Goal: Task Accomplishment & Management: Contribute content

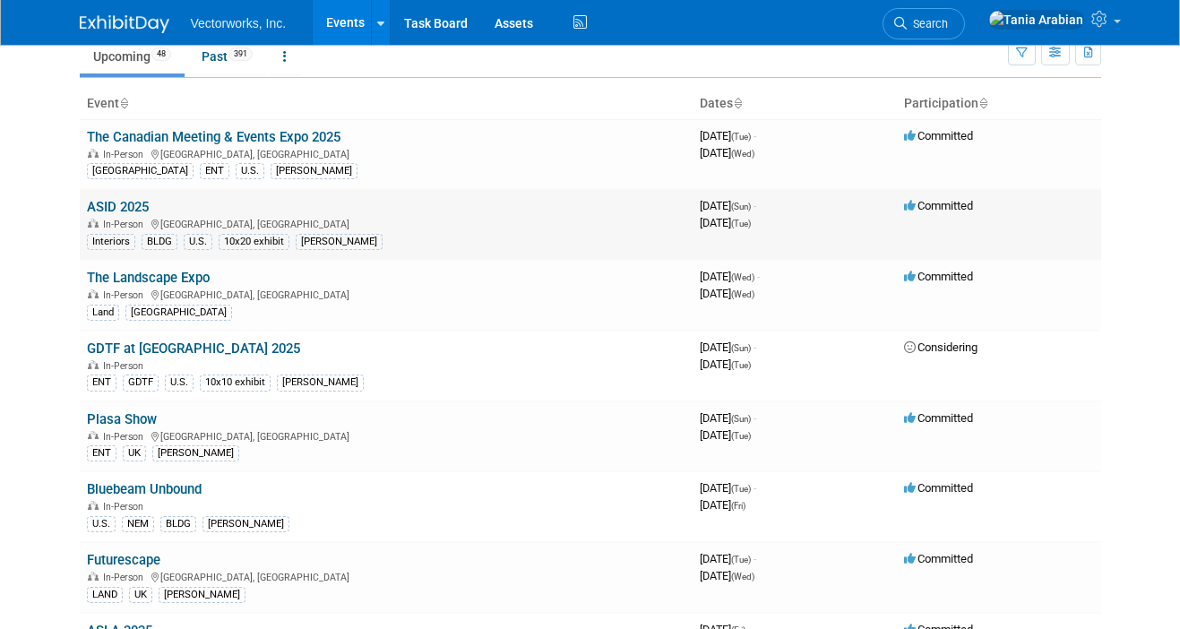
scroll to position [81, 0]
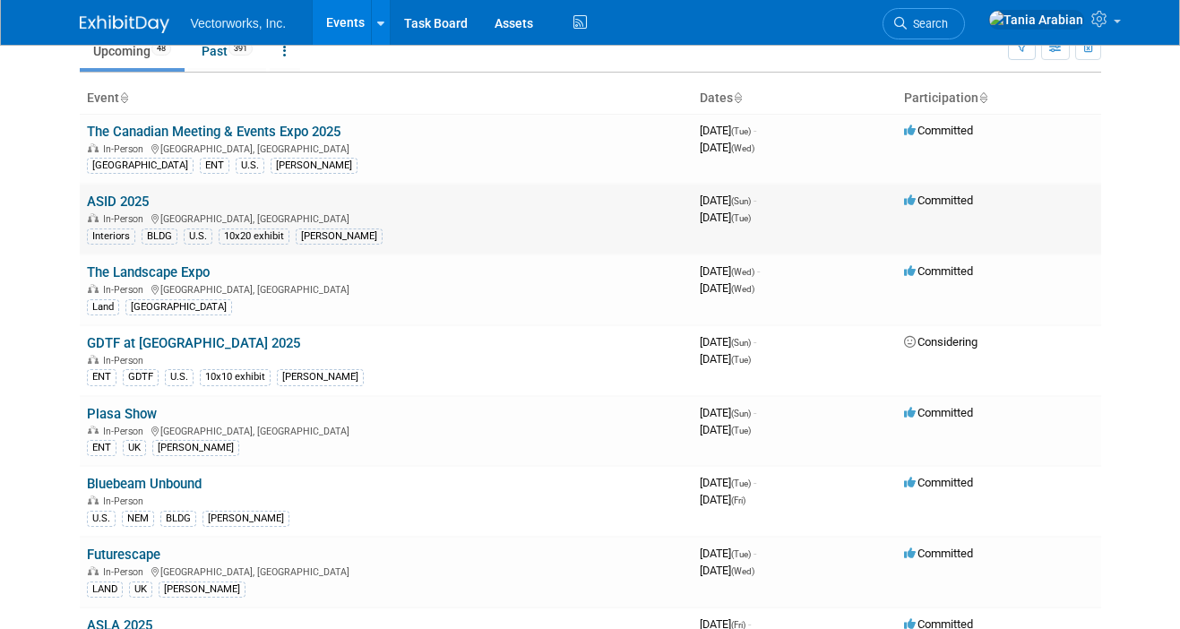
click at [109, 203] on link "ASID 2025" at bounding box center [118, 202] width 62 height 16
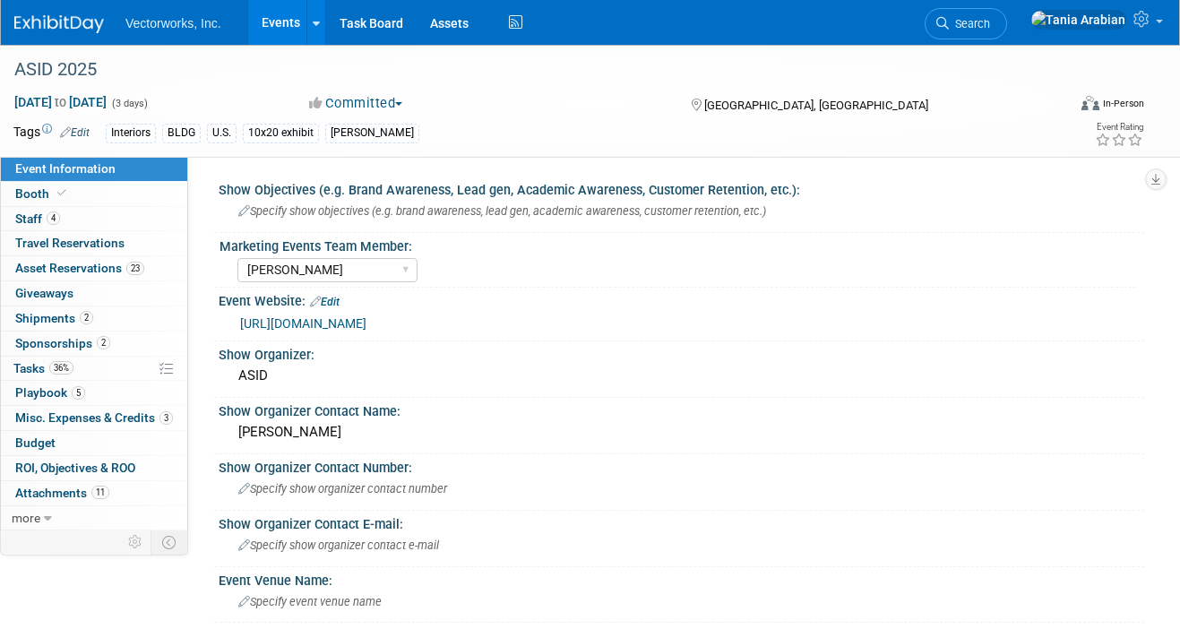
select select "[PERSON_NAME]"
click at [45, 437] on span "Budget" at bounding box center [35, 443] width 40 height 14
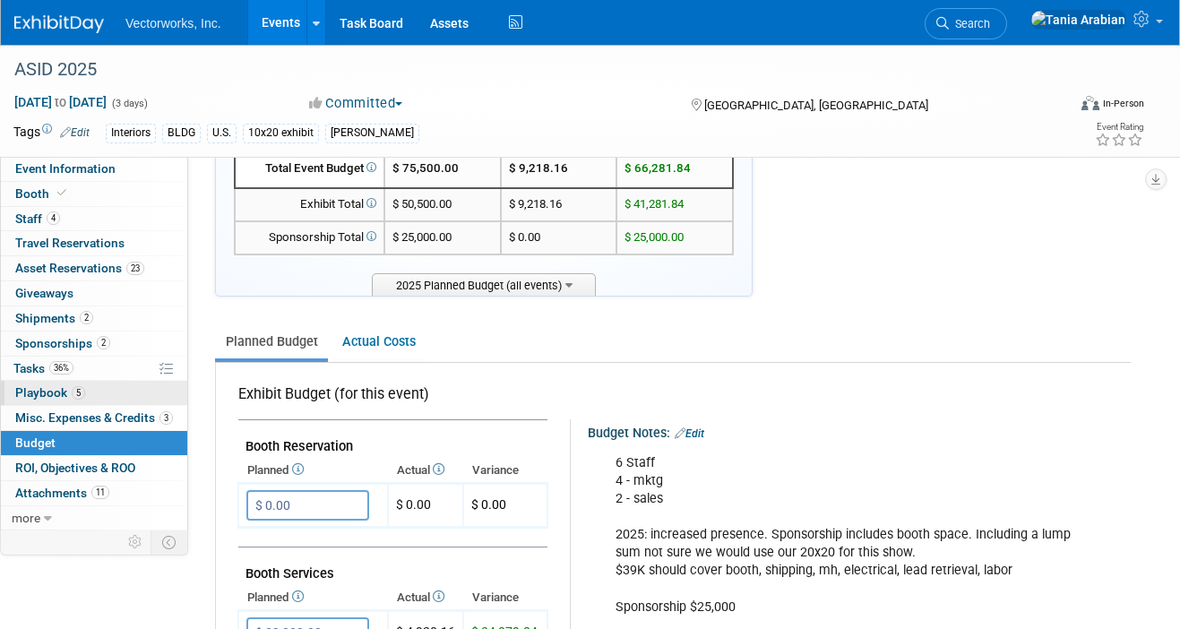
scroll to position [114, 0]
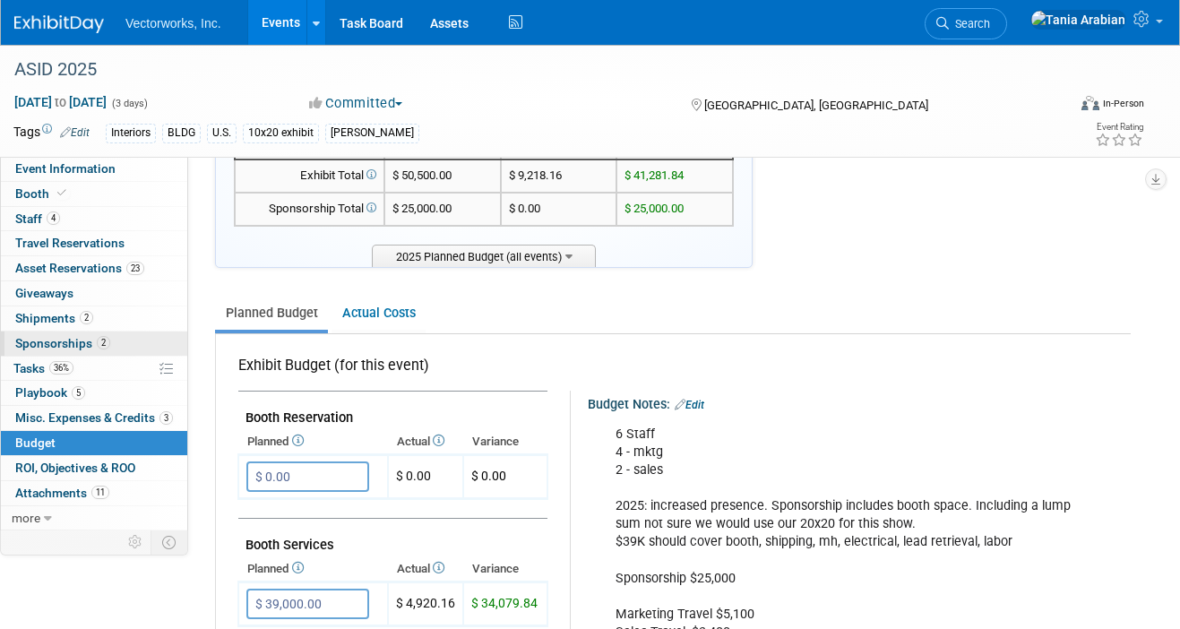
click at [55, 346] on span "Sponsorships 2" at bounding box center [62, 343] width 95 height 14
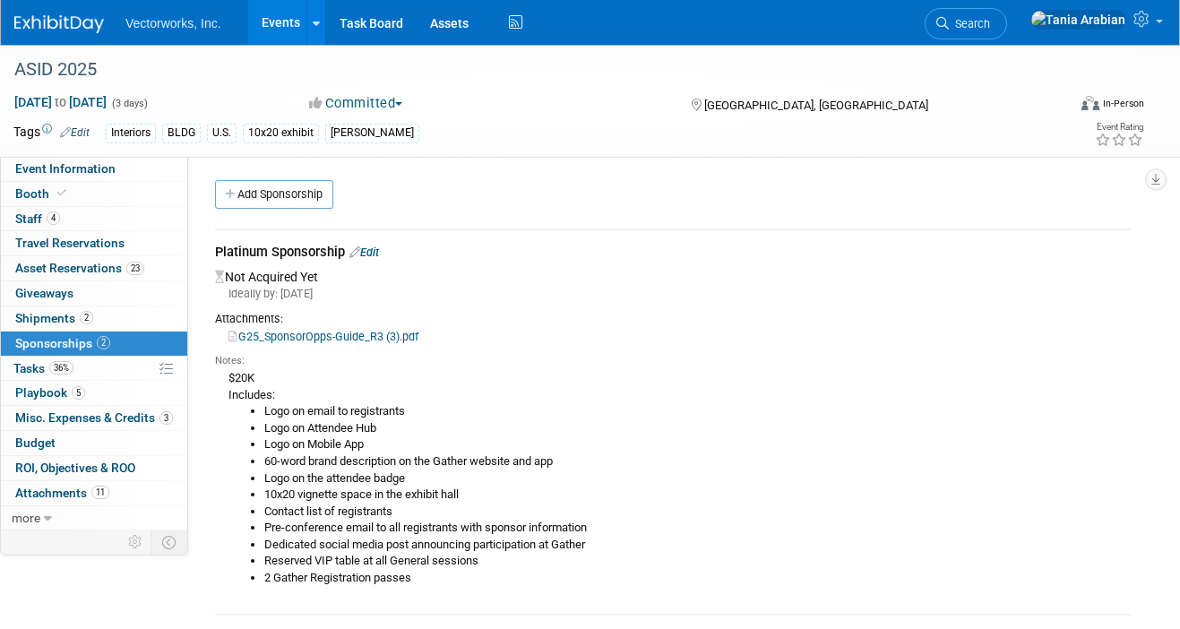
scroll to position [0, 0]
click at [371, 255] on link "Edit" at bounding box center [365, 252] width 30 height 13
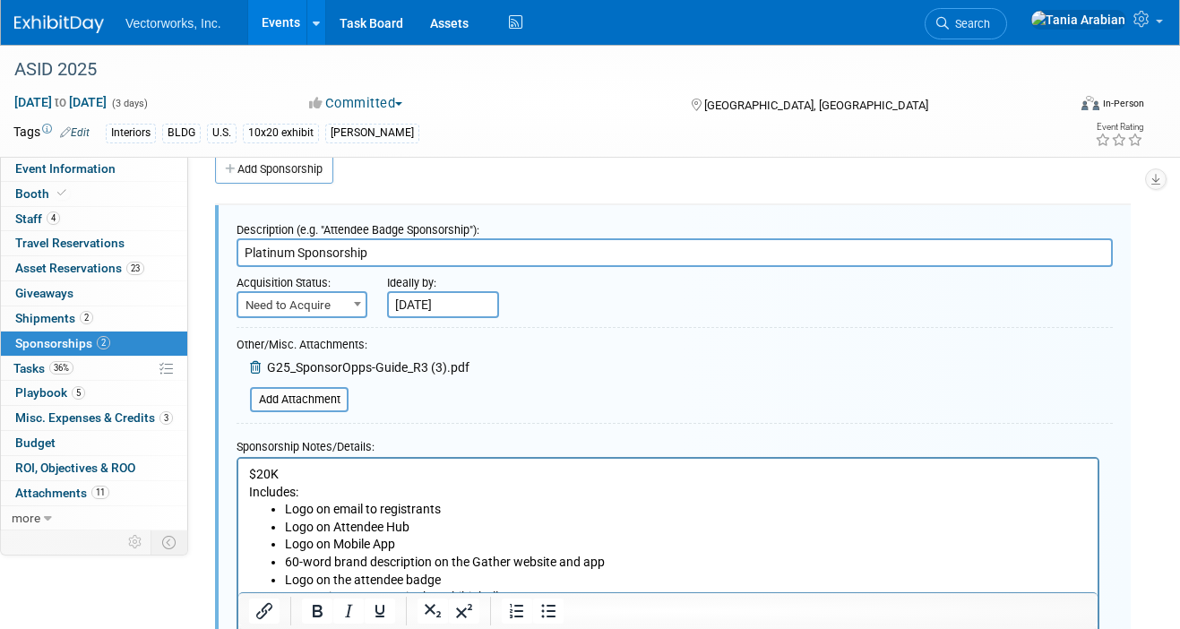
scroll to position [27, 0]
click at [341, 305] on span "Need to Acquire" at bounding box center [301, 304] width 127 height 25
select select "2"
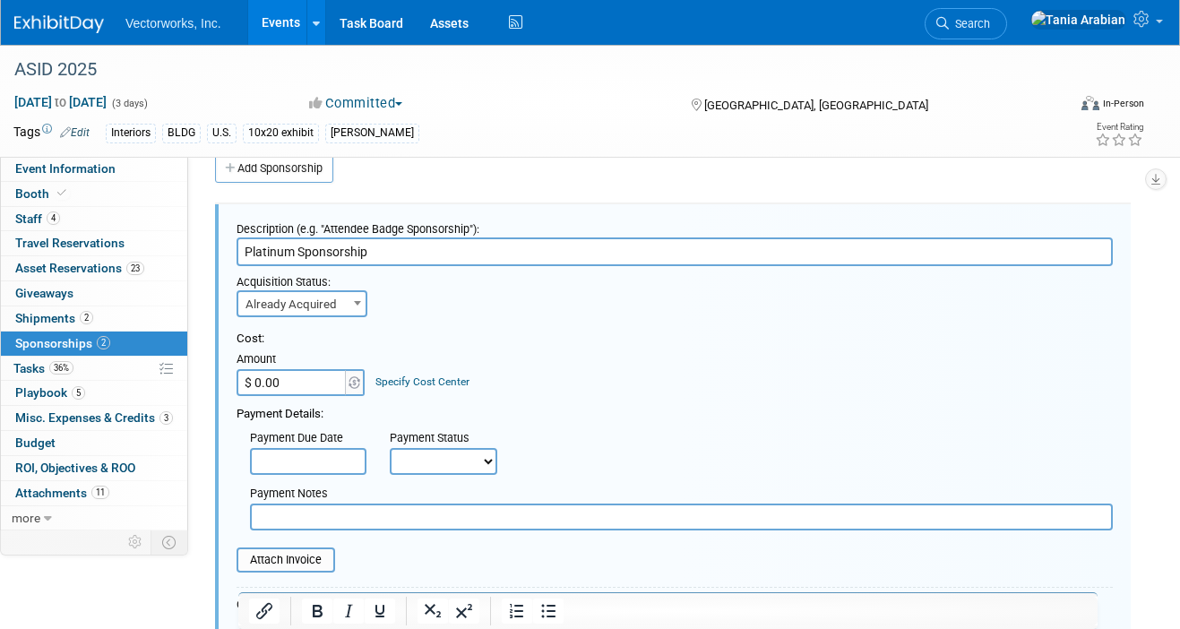
click at [324, 385] on input "$ 0.00" at bounding box center [293, 382] width 112 height 27
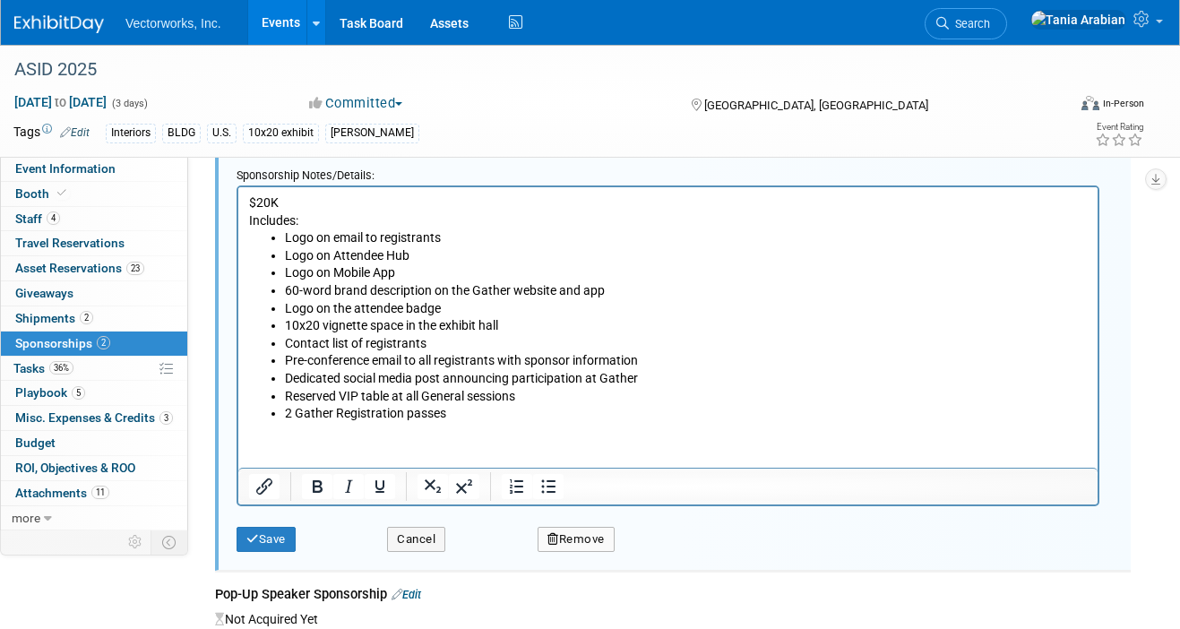
scroll to position [609, 0]
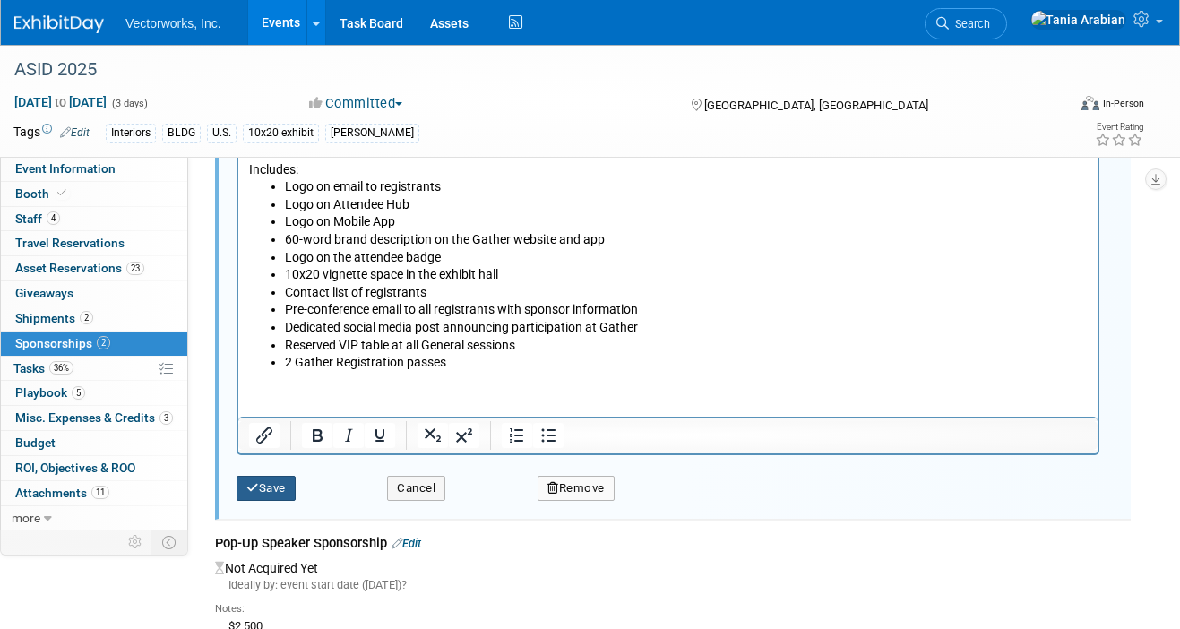
type input "$ 20,000.00"
click at [263, 486] on button "Save" at bounding box center [266, 488] width 59 height 25
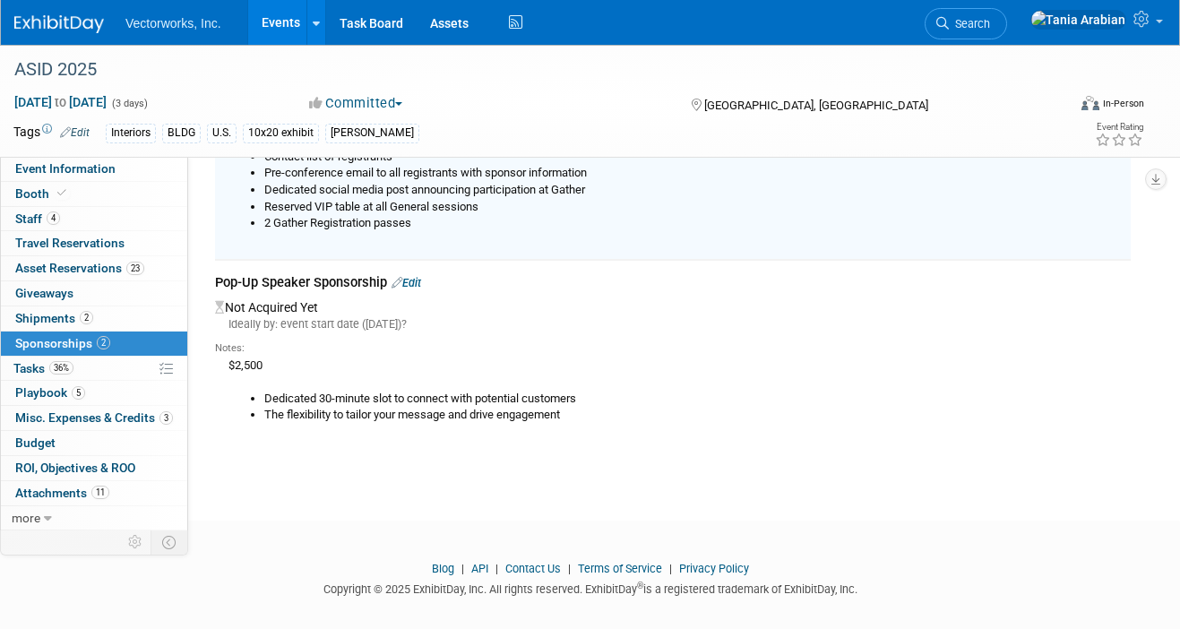
scroll to position [376, 0]
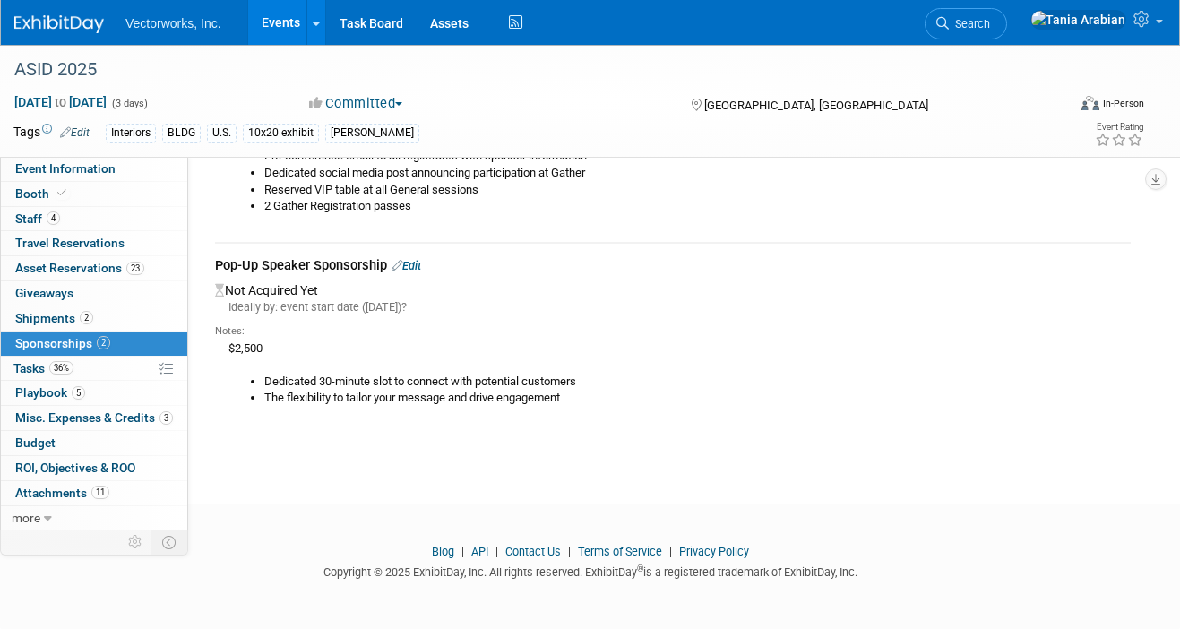
click at [421, 268] on link "Edit" at bounding box center [407, 265] width 30 height 13
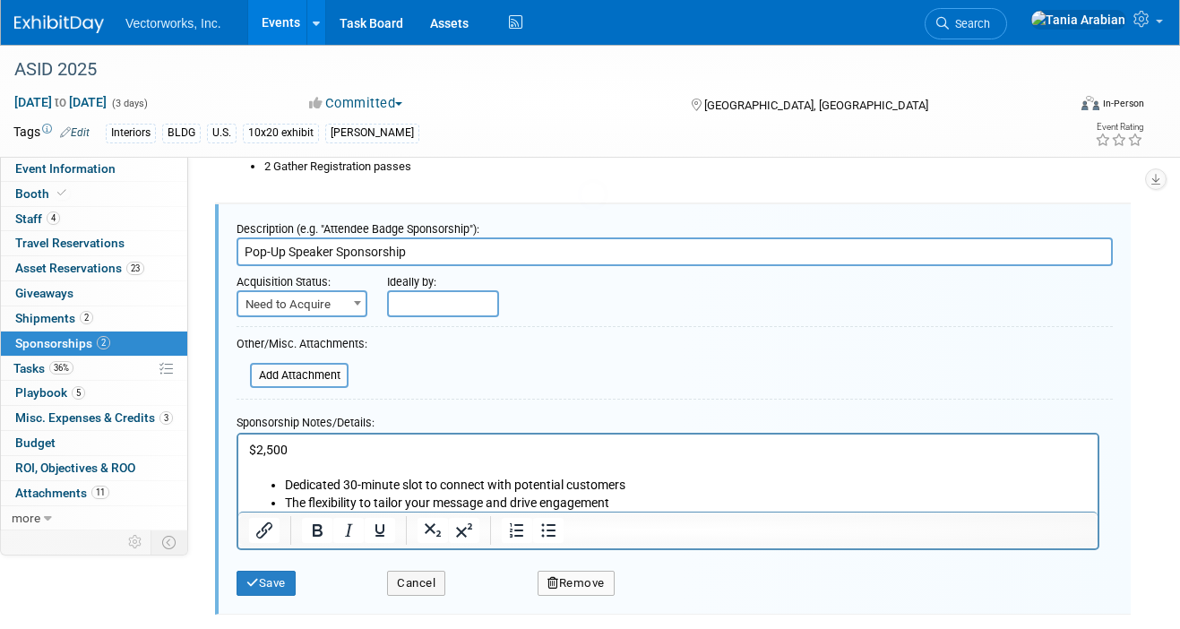
scroll to position [0, 0]
click at [327, 307] on span "Need to Acquire" at bounding box center [301, 304] width 127 height 25
select select "2"
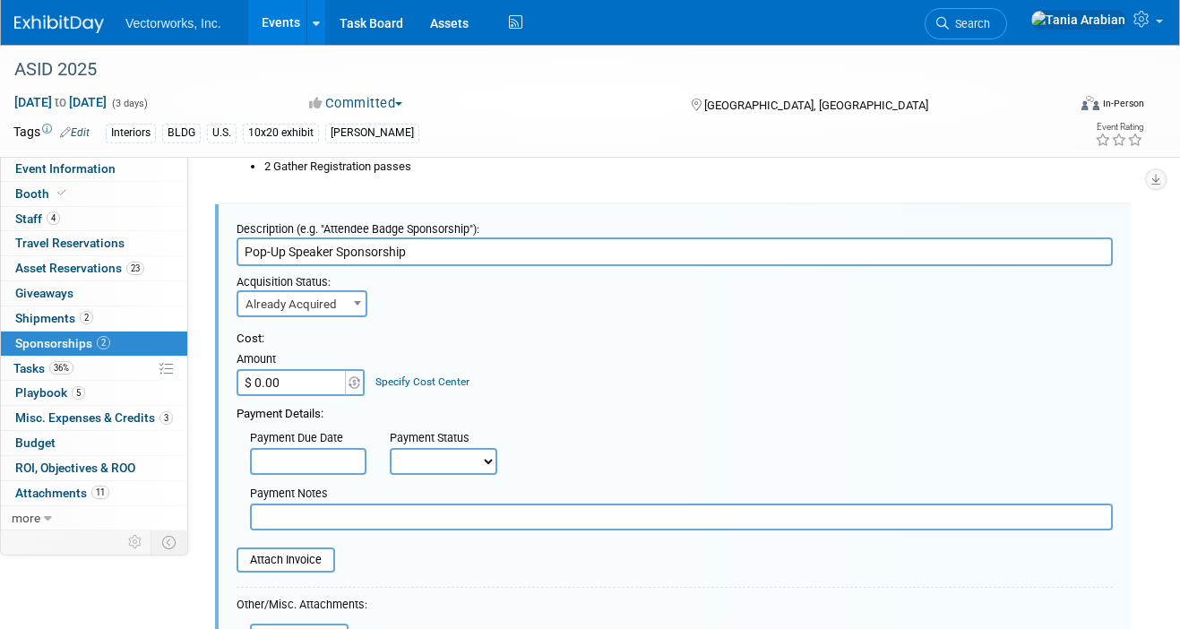
click at [292, 381] on input "$ 0.00" at bounding box center [293, 382] width 112 height 27
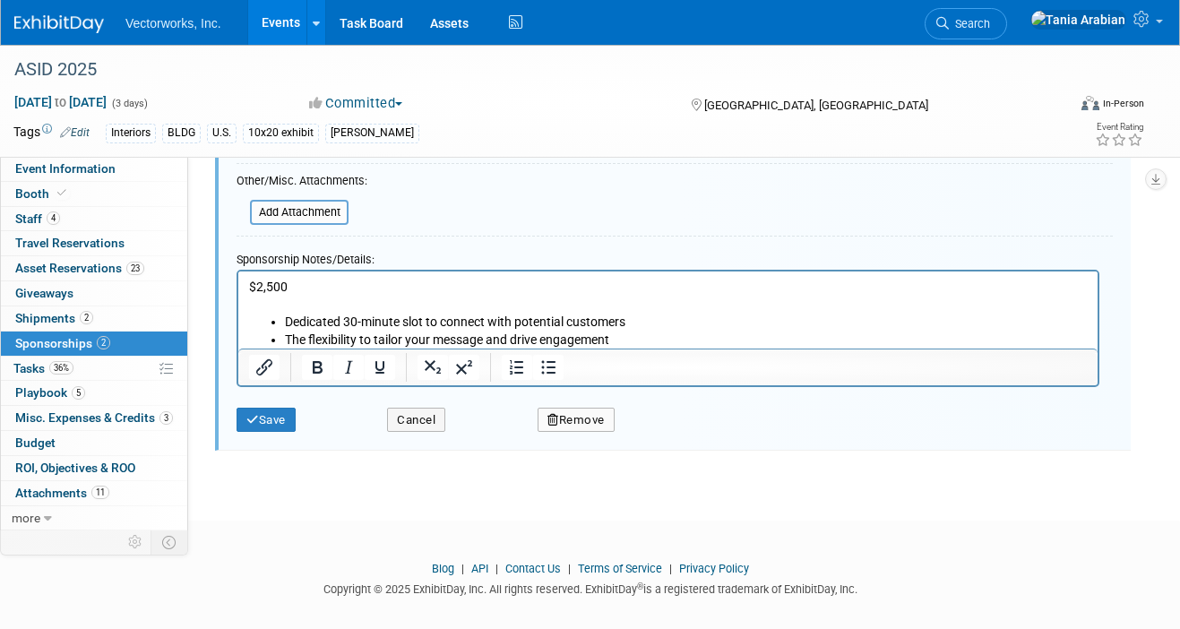
scroll to position [857, 0]
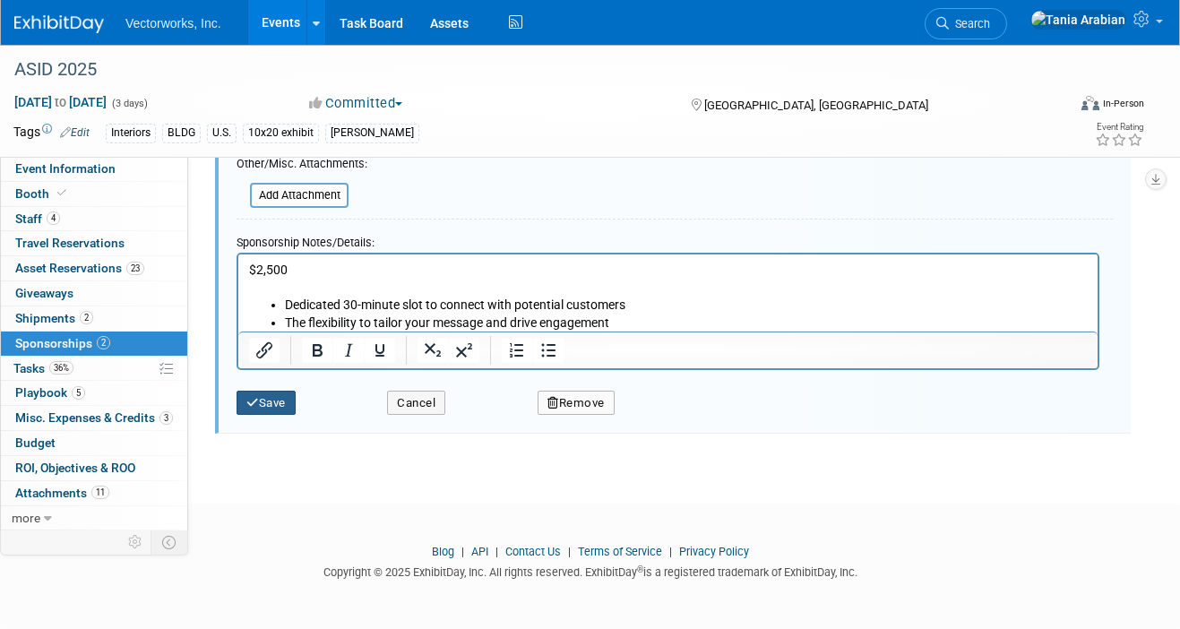
type input "$ 2,500.00"
click at [275, 407] on button "Save" at bounding box center [266, 403] width 59 height 25
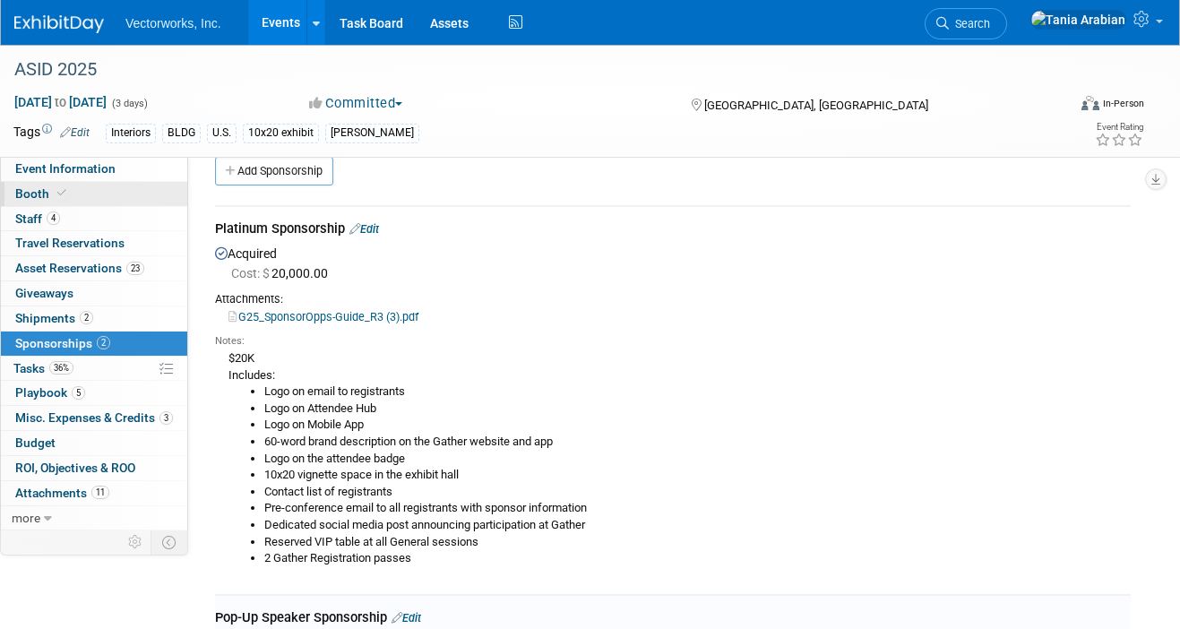
scroll to position [0, 0]
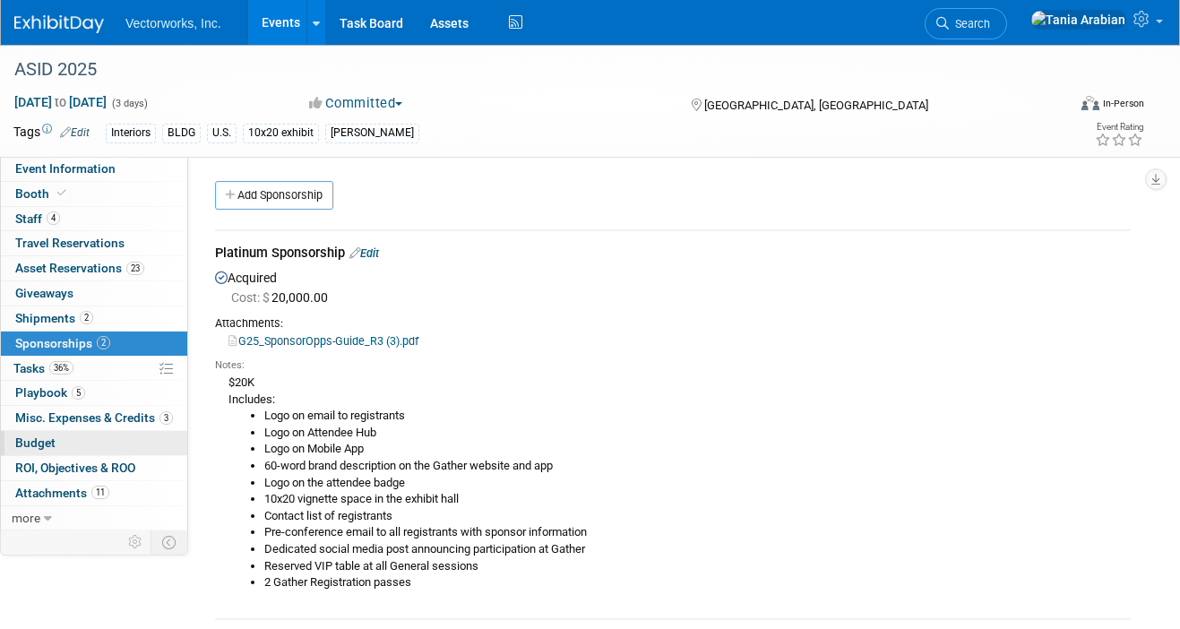
click at [51, 439] on span "Budget" at bounding box center [35, 443] width 40 height 14
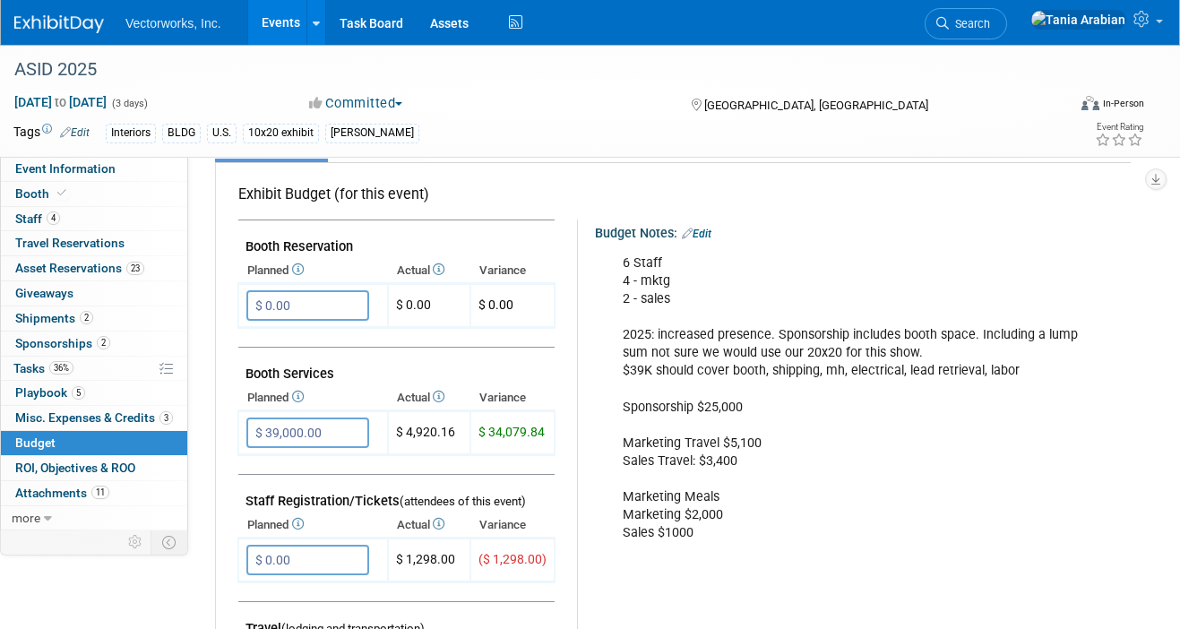
scroll to position [263, 0]
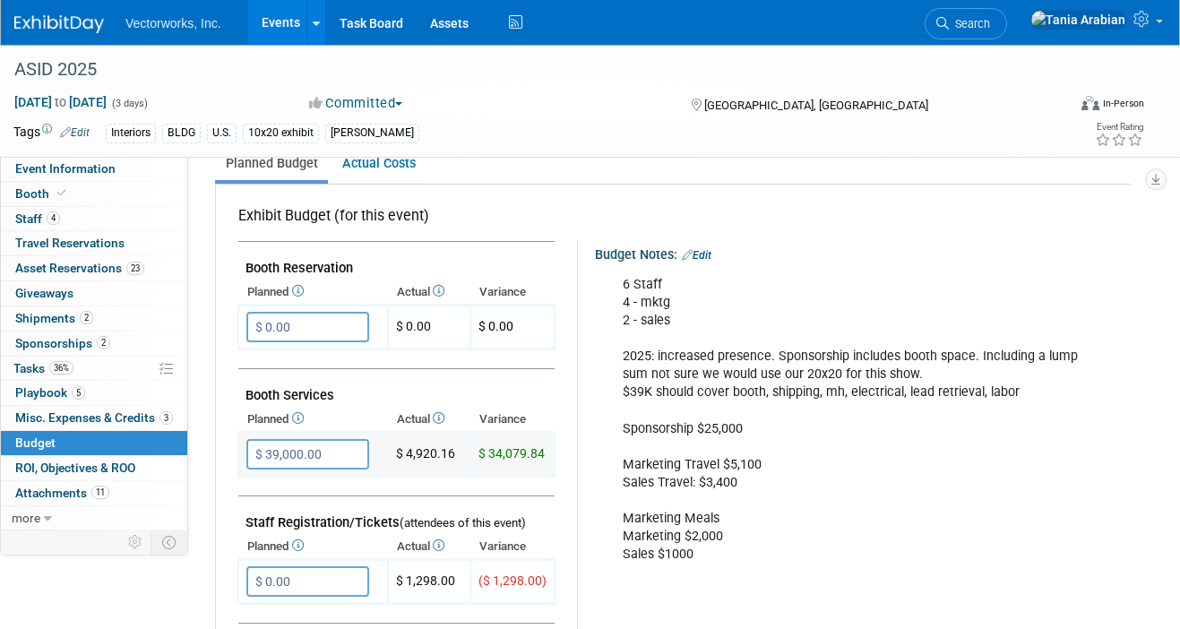
click at [341, 454] on input "$ 39,000.00" at bounding box center [307, 454] width 123 height 30
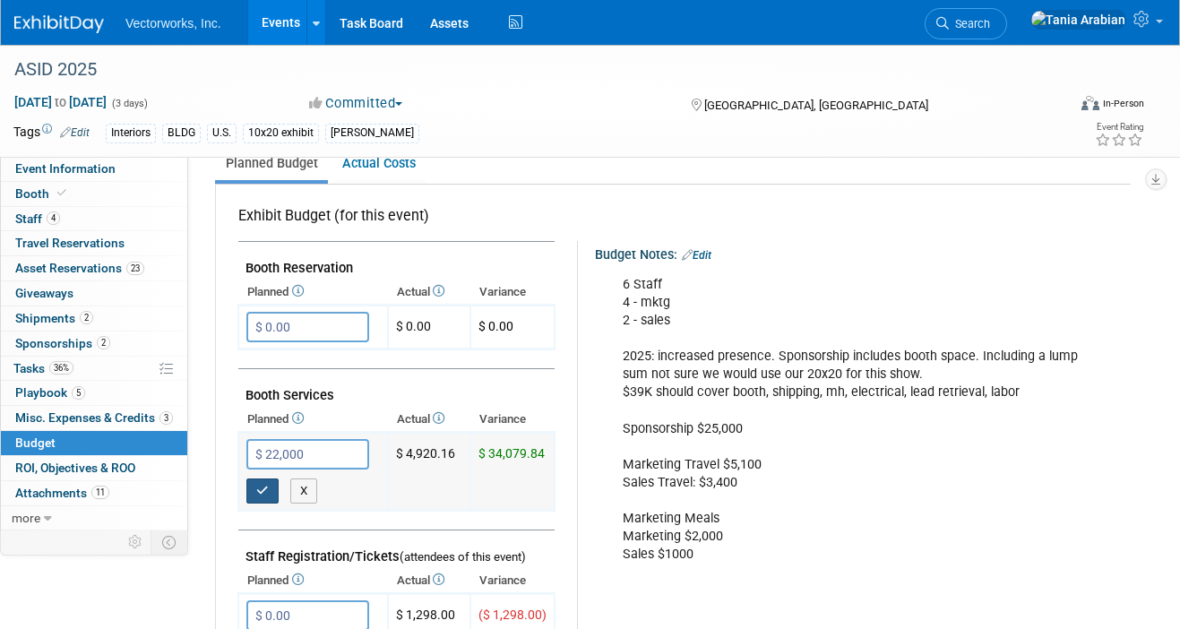
type input "$ 22,000.00"
click at [258, 488] on icon "button" at bounding box center [262, 491] width 13 height 12
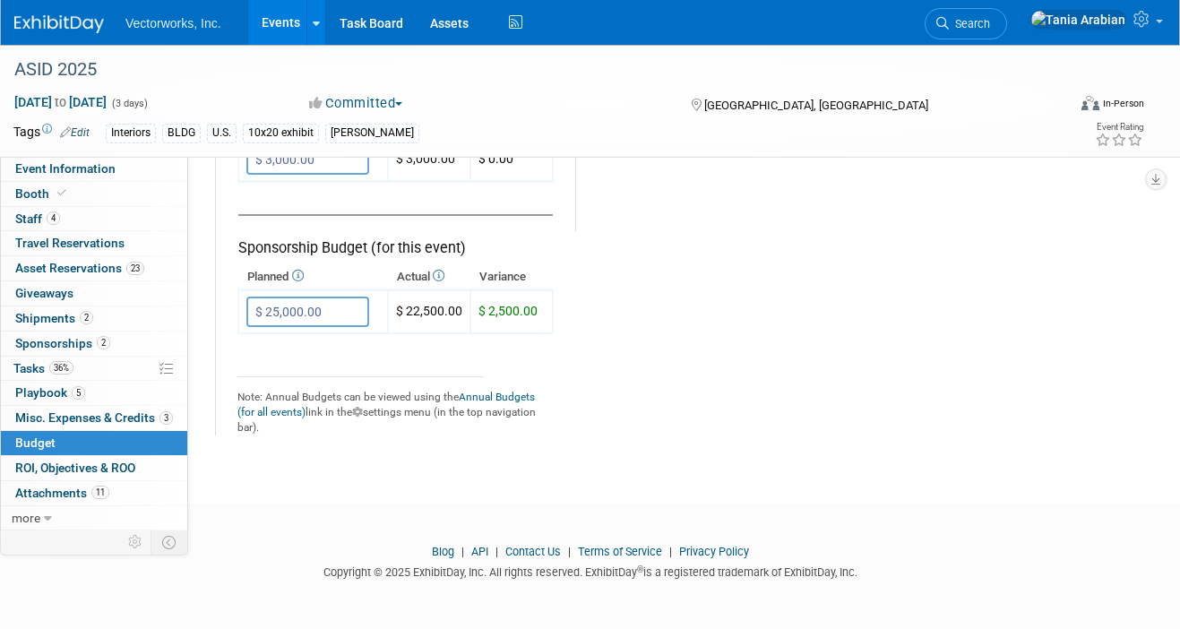
scroll to position [0, 0]
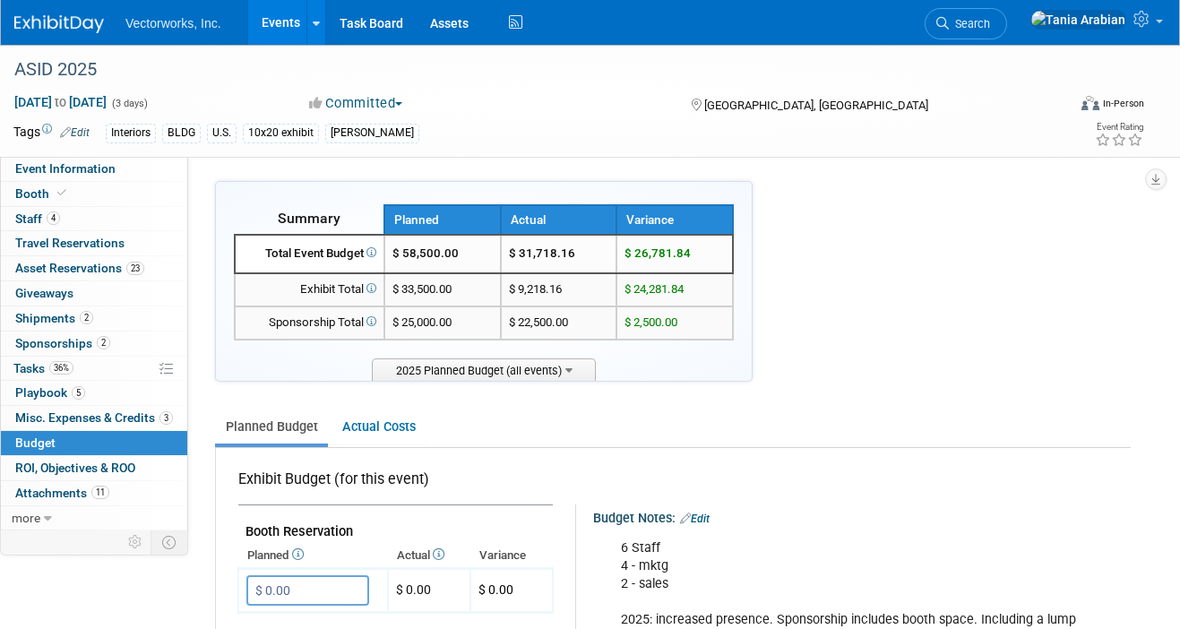
click at [264, 20] on link "Events" at bounding box center [280, 22] width 65 height 45
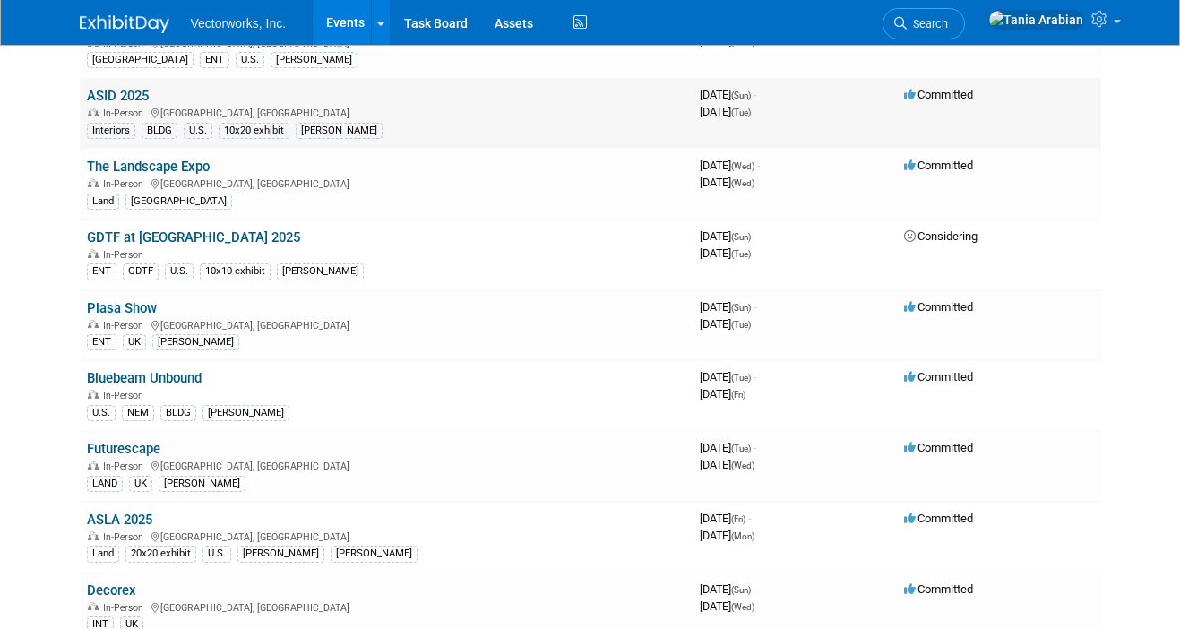
scroll to position [203, 0]
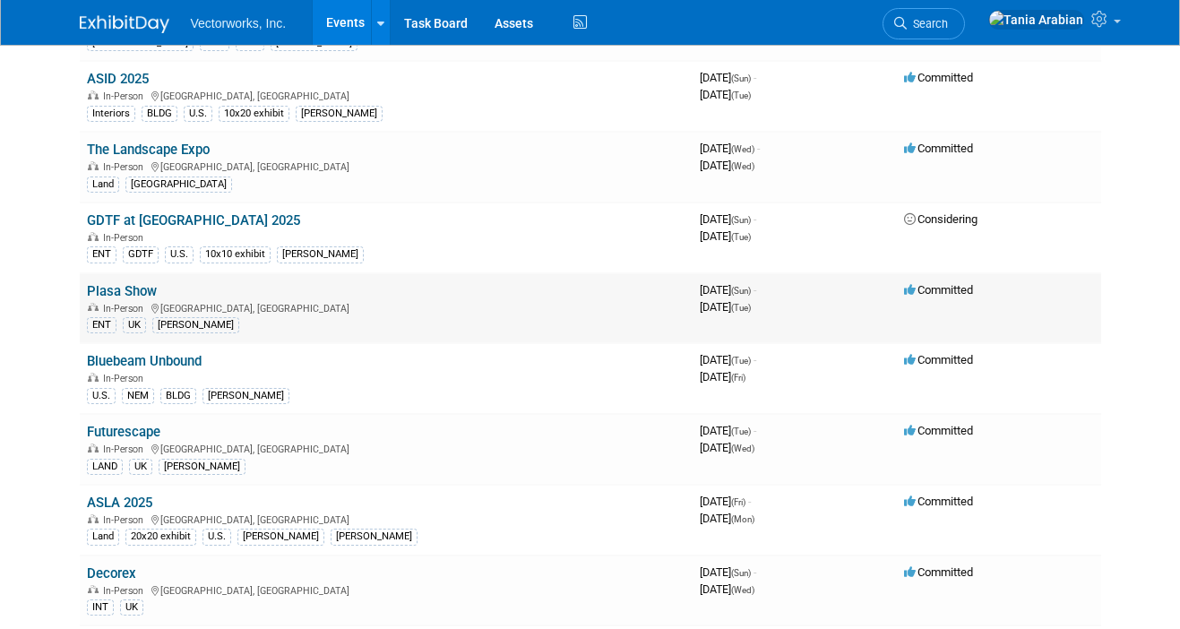
click at [115, 289] on link "Plasa Show" at bounding box center [122, 291] width 70 height 16
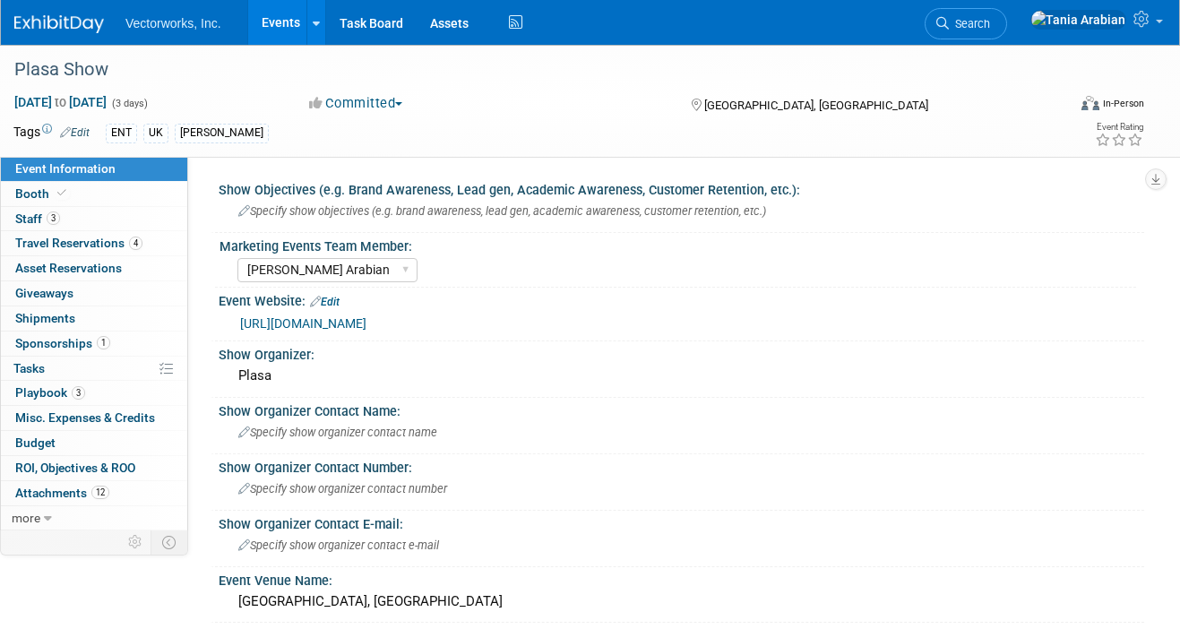
select select "[PERSON_NAME] Arabian"
click at [76, 198] on link "Booth" at bounding box center [94, 194] width 186 height 24
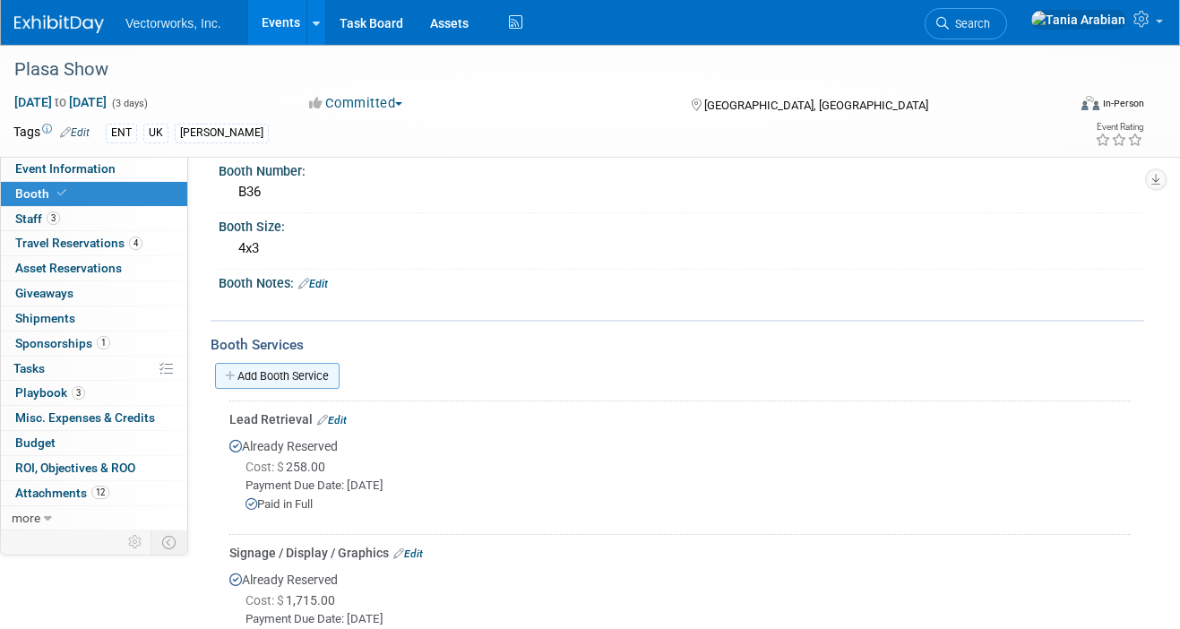
click at [306, 375] on link "Add Booth Service" at bounding box center [277, 376] width 125 height 26
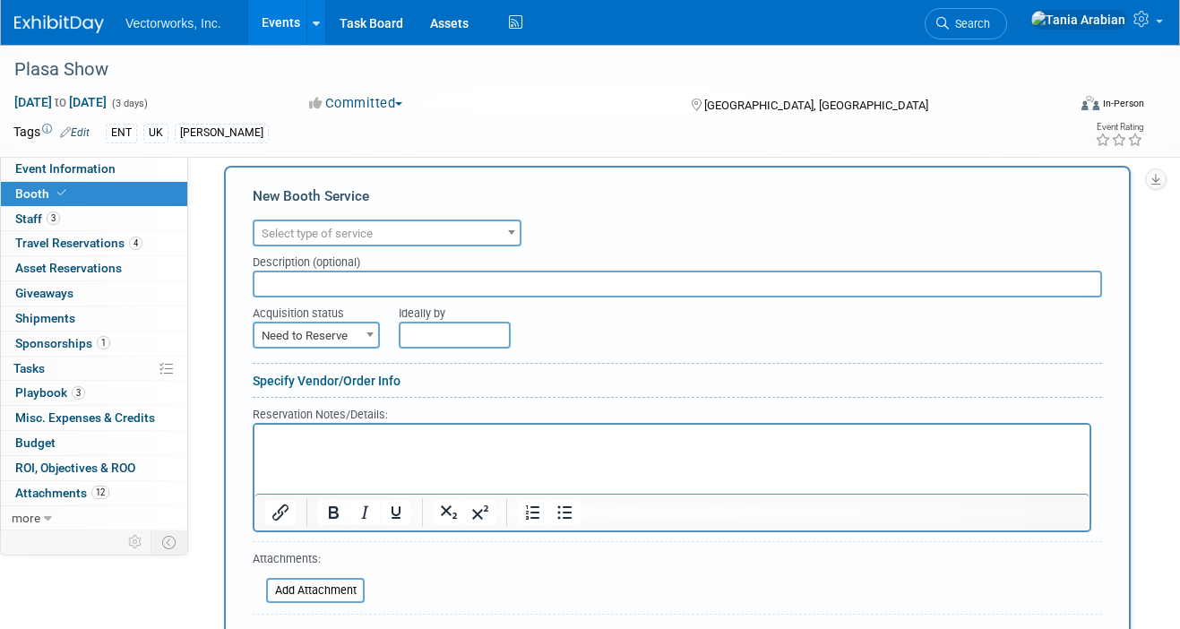
scroll to position [324, 0]
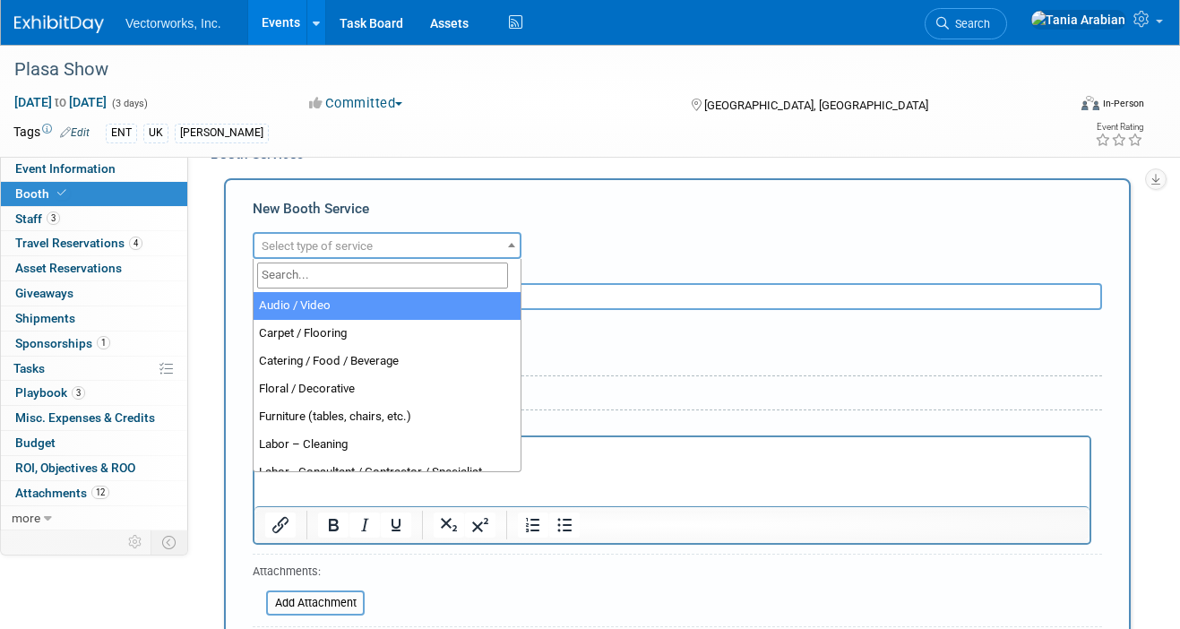
click at [385, 240] on span "Select type of service" at bounding box center [387, 246] width 265 height 25
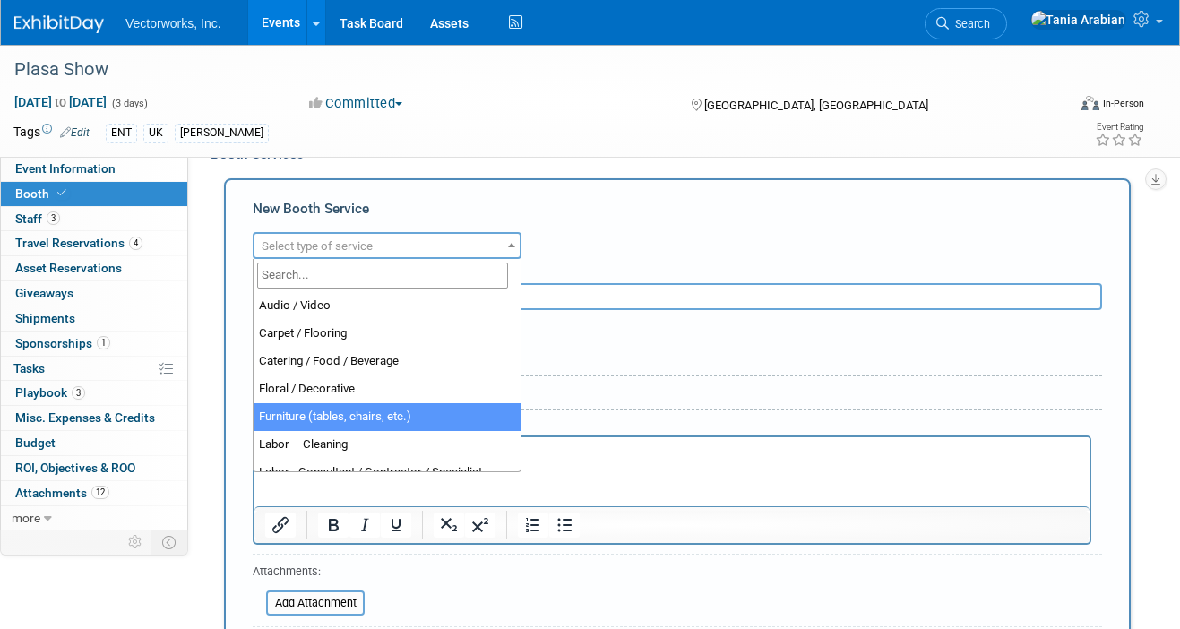
select select "6"
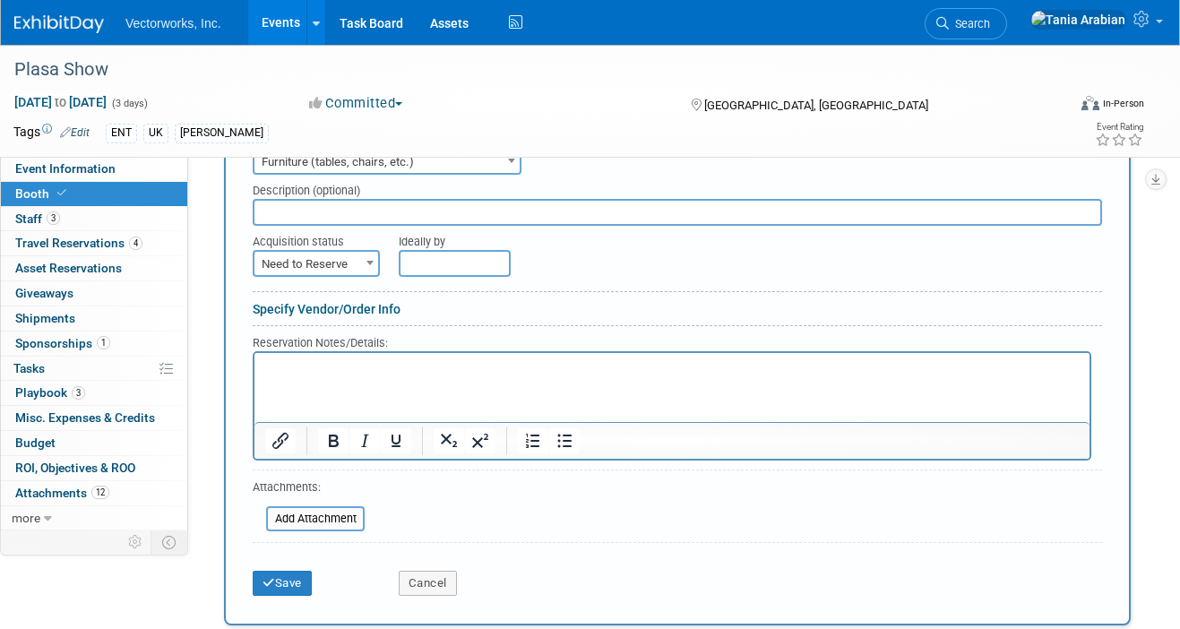
scroll to position [405, 0]
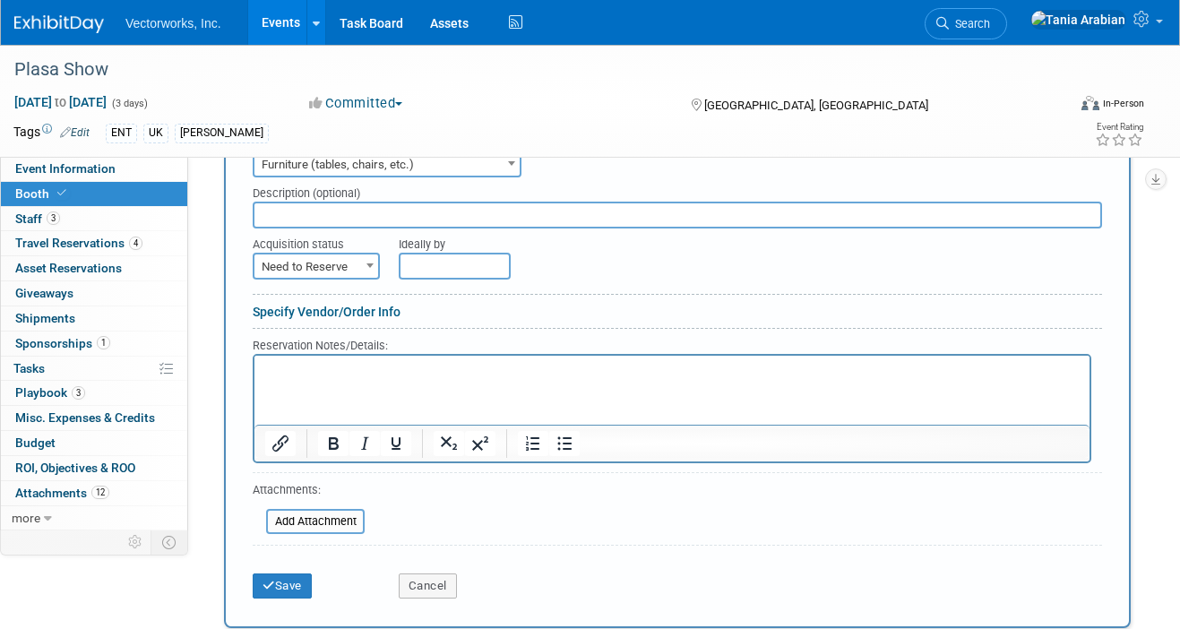
click at [345, 270] on span "Need to Reserve" at bounding box center [317, 267] width 124 height 25
select select "2"
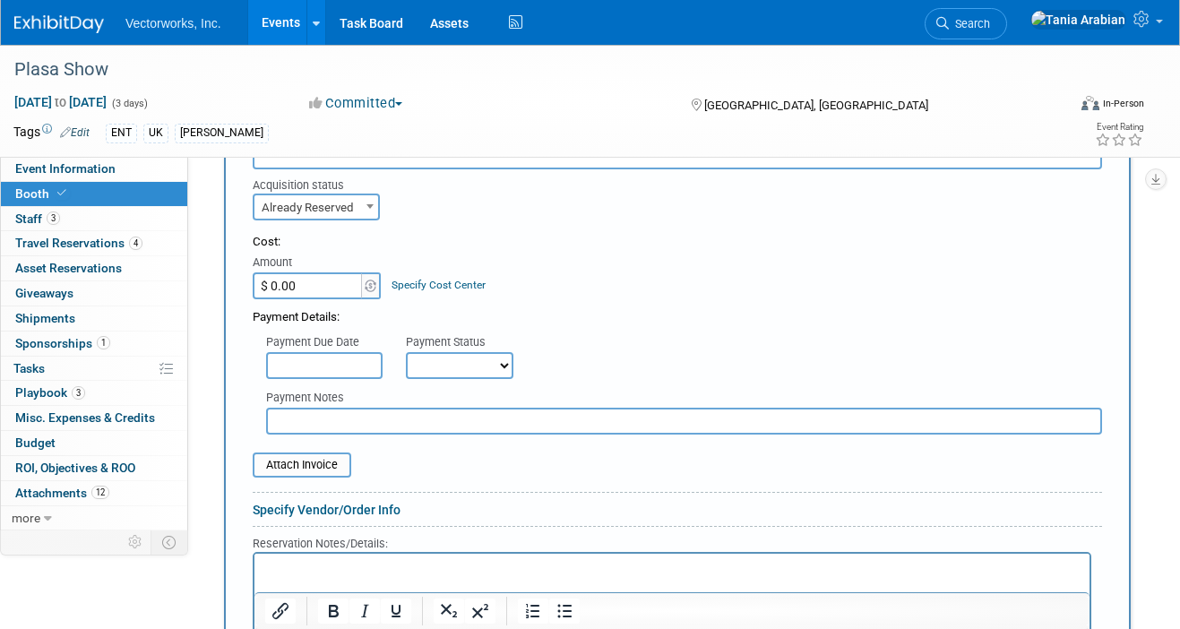
scroll to position [461, 0]
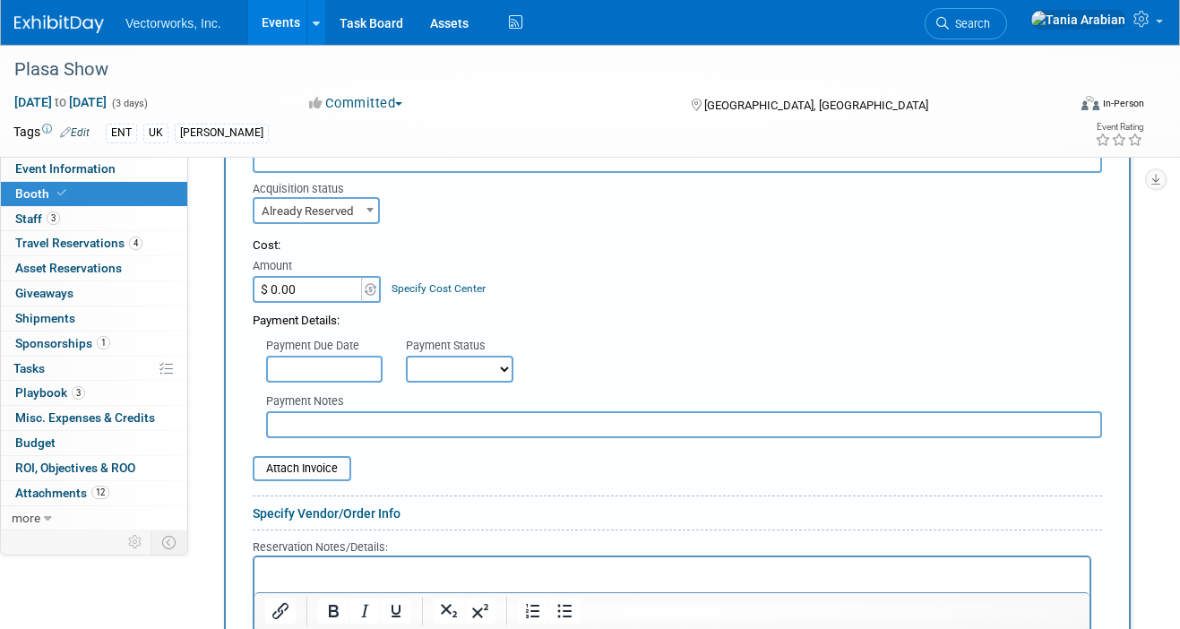
click at [320, 288] on input "$ 0.00" at bounding box center [309, 289] width 112 height 27
type input "$ 829.20"
click at [593, 324] on div "Payment Details:" at bounding box center [678, 316] width 850 height 27
click at [452, 384] on div "Payment Notes" at bounding box center [677, 411] width 877 height 56
click at [350, 368] on input "text" at bounding box center [324, 369] width 117 height 27
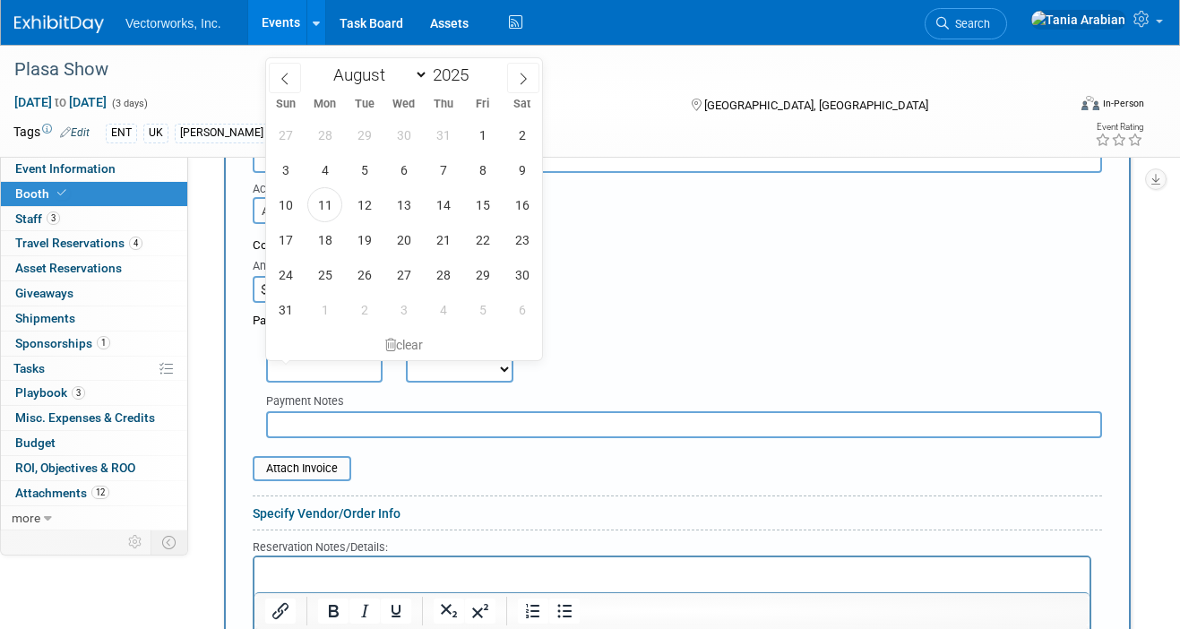
click at [350, 368] on input "text" at bounding box center [324, 369] width 117 height 27
click at [460, 370] on select "Not Paid Yet Partially Paid Paid in Full" at bounding box center [460, 369] width 108 height 27
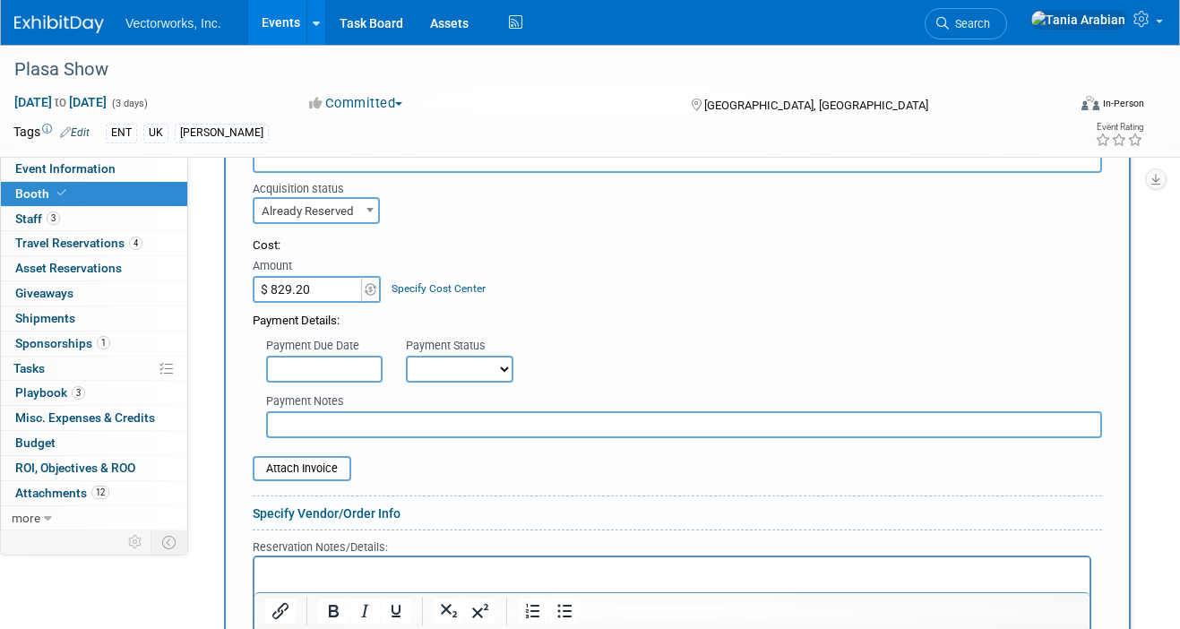
select select "3"
click at [640, 333] on div "Payment Due Date Payment Status Not Paid Yet Partially Paid Paid in Full Next P…" at bounding box center [677, 356] width 877 height 53
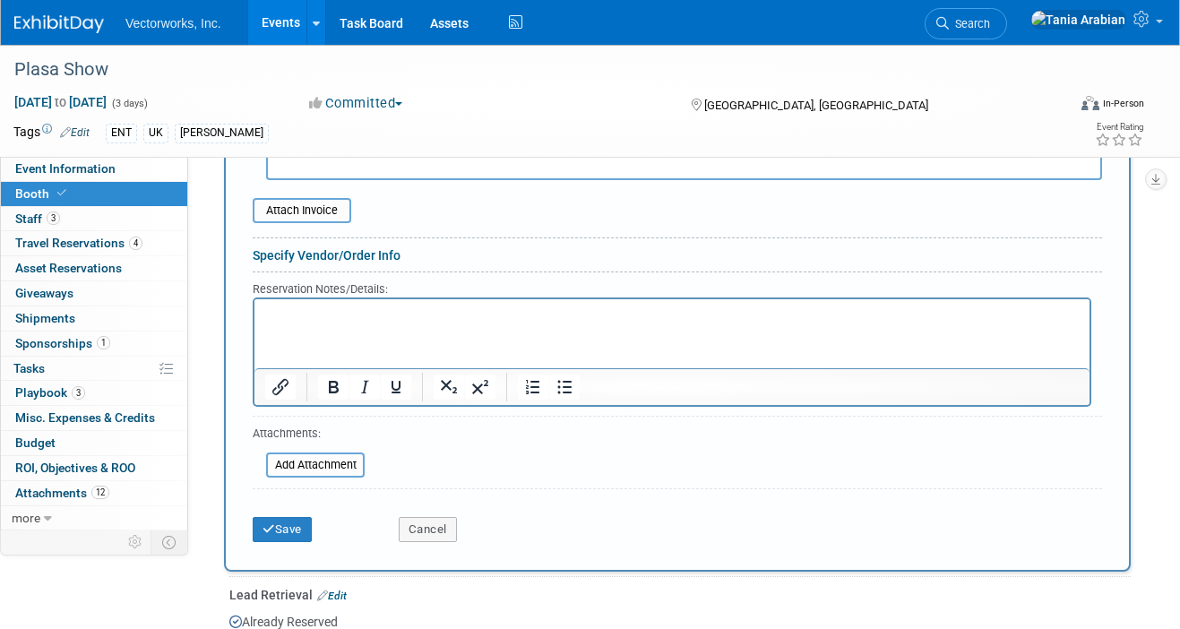
scroll to position [713, 0]
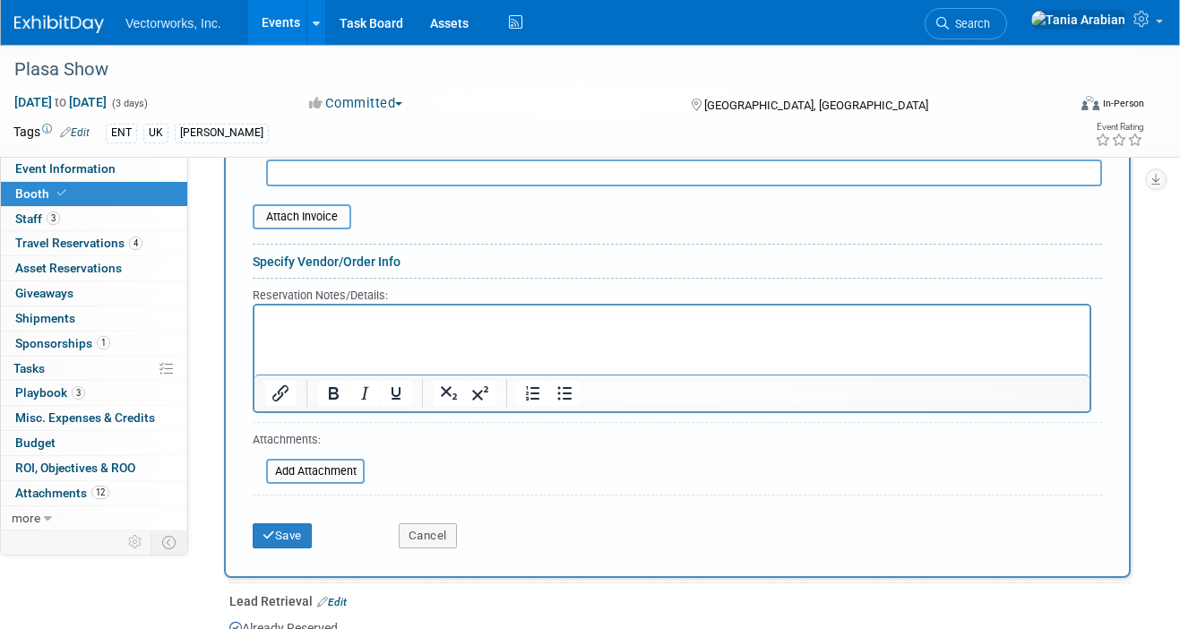
click at [283, 320] on p "Rich Text Area. Press ALT-0 for help." at bounding box center [672, 320] width 815 height 17
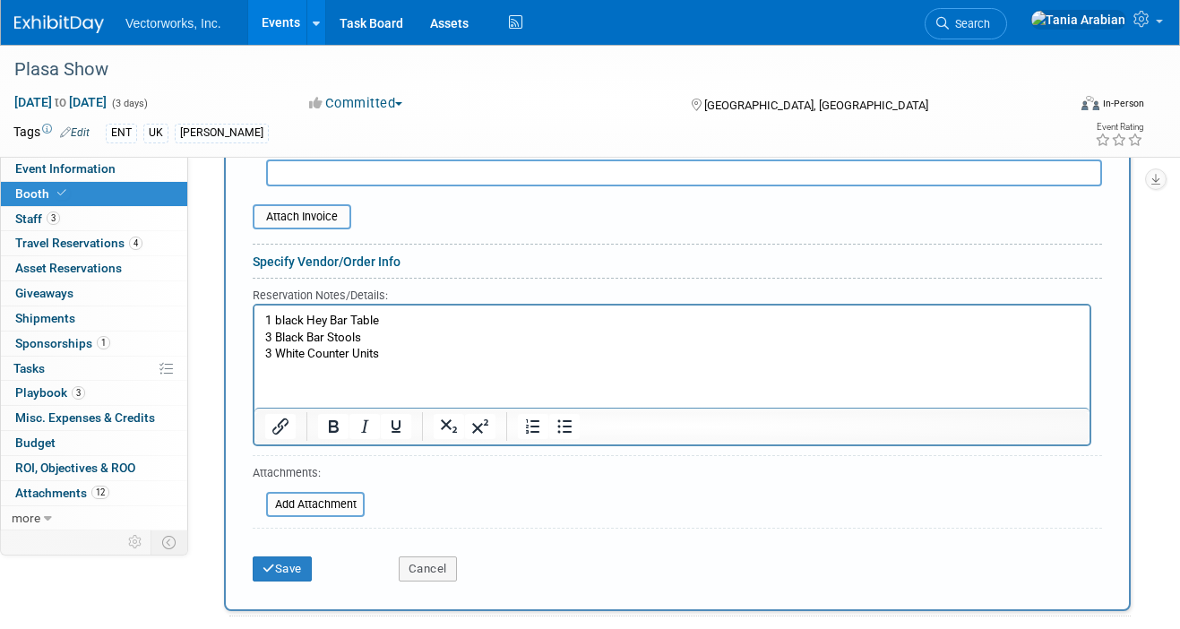
click at [277, 320] on p "1 black Hey Bar Table" at bounding box center [672, 320] width 815 height 17
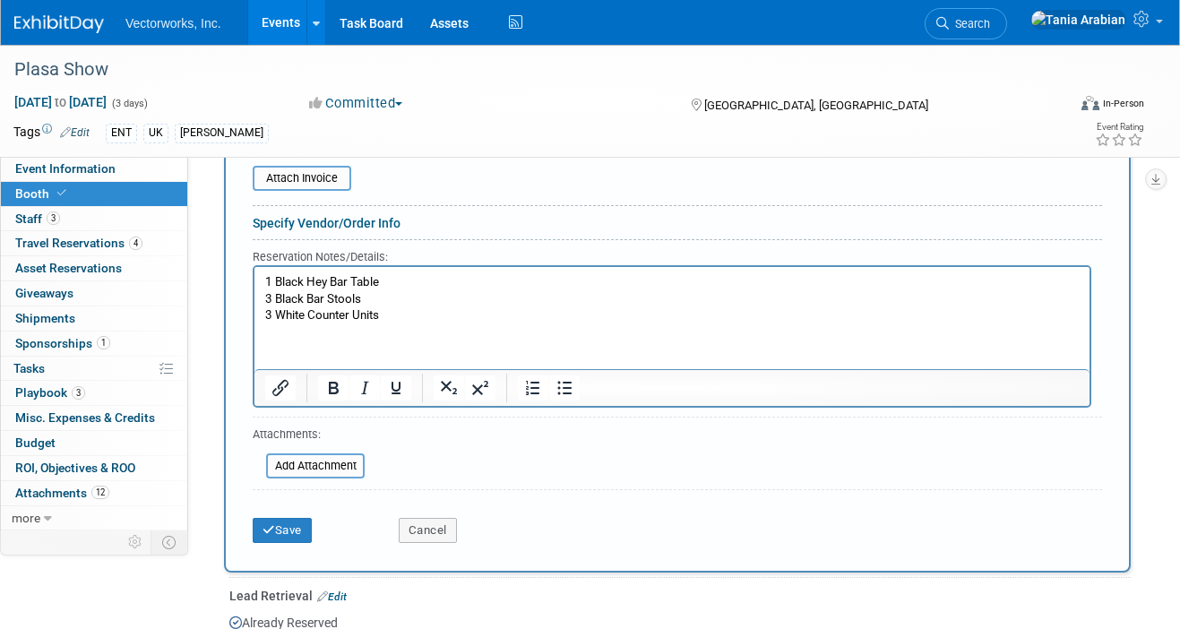
scroll to position [763, 0]
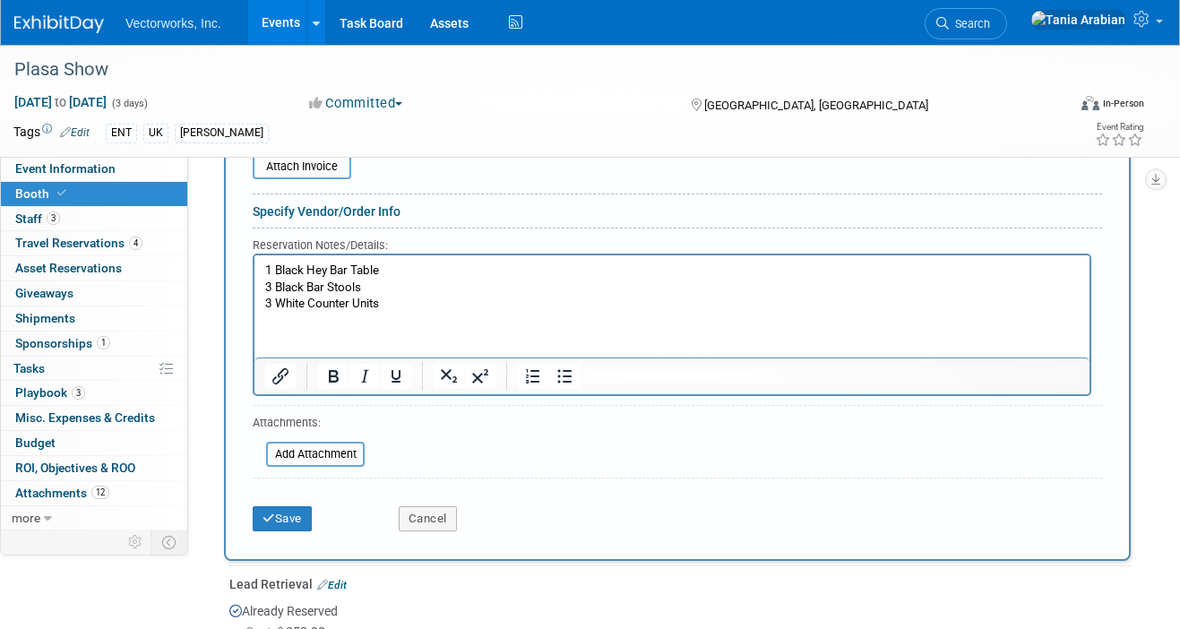
click at [403, 297] on p "3 White Counter Units" at bounding box center [672, 303] width 815 height 17
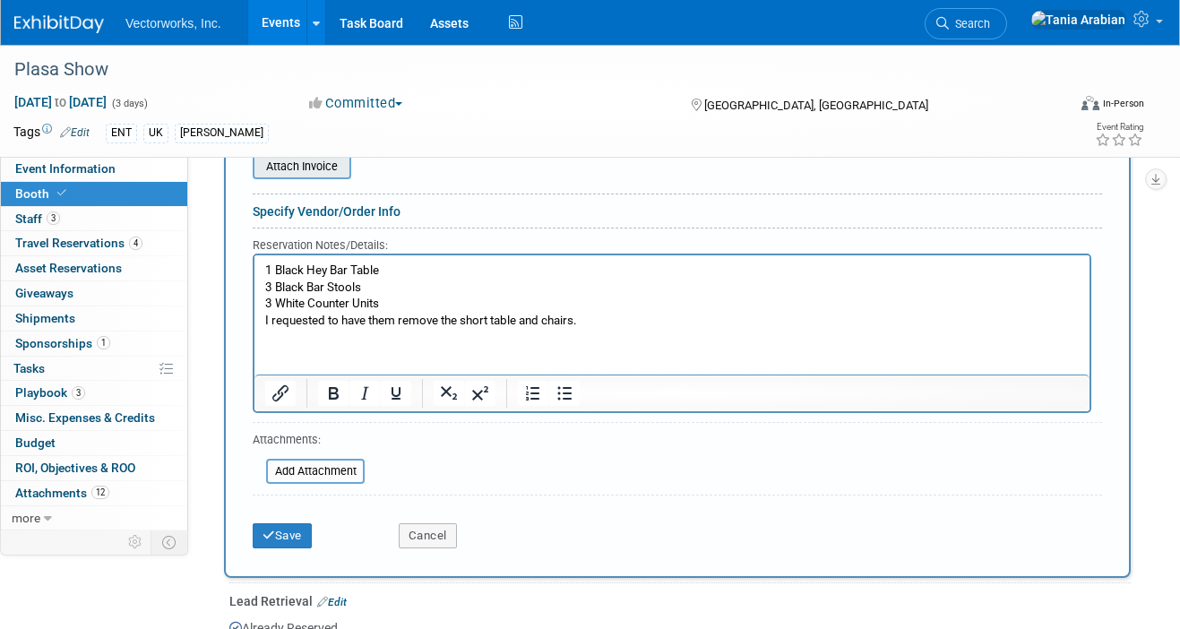
click at [315, 163] on input "file" at bounding box center [242, 167] width 213 height 22
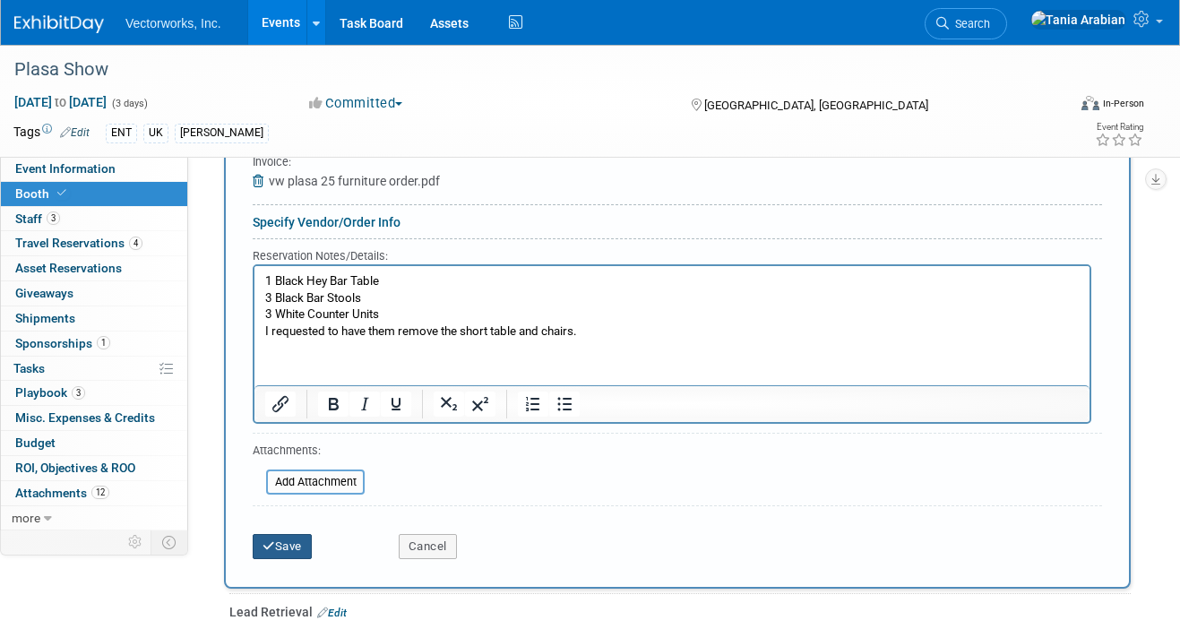
click at [304, 541] on button "Save" at bounding box center [282, 546] width 59 height 25
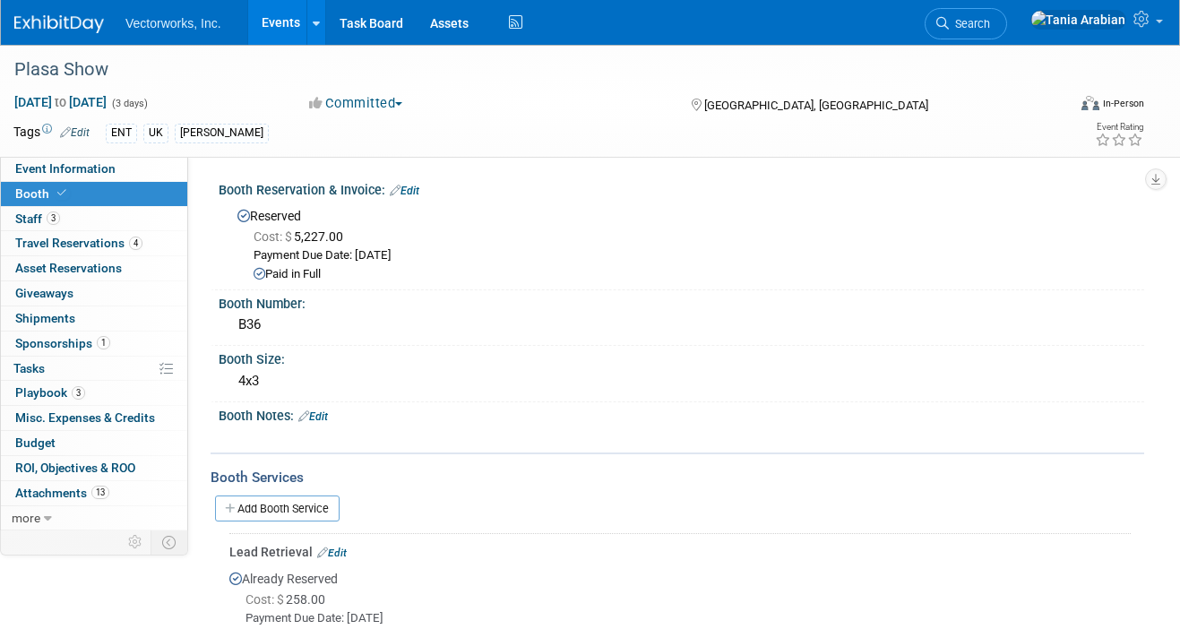
scroll to position [9, 0]
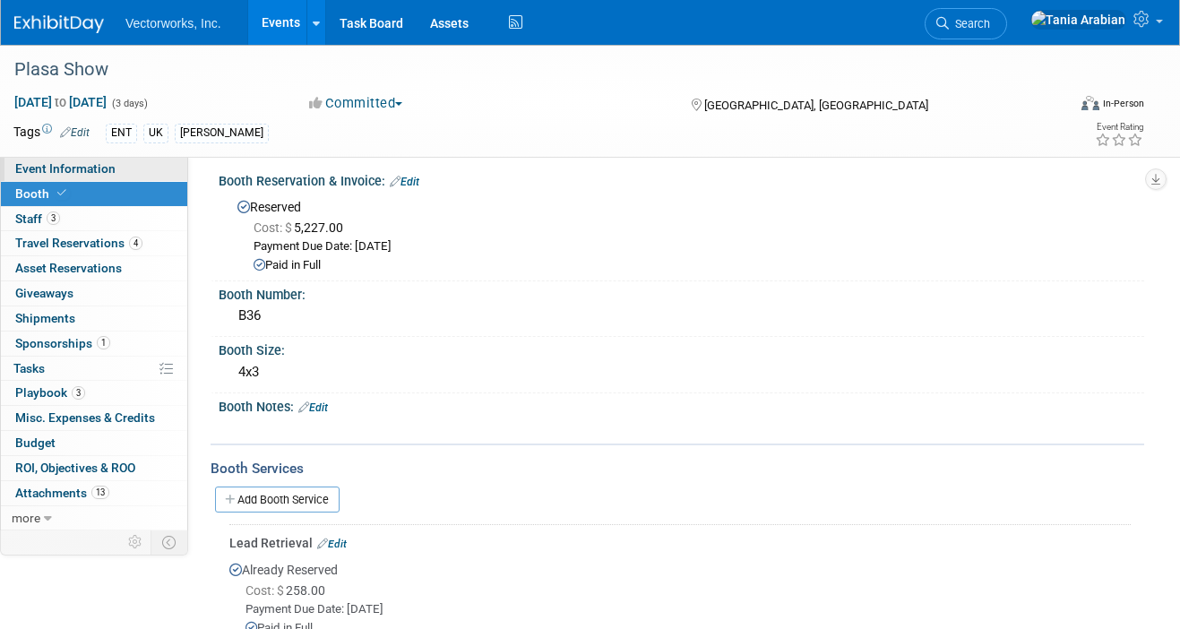
click at [71, 169] on span "Event Information" at bounding box center [65, 168] width 100 height 14
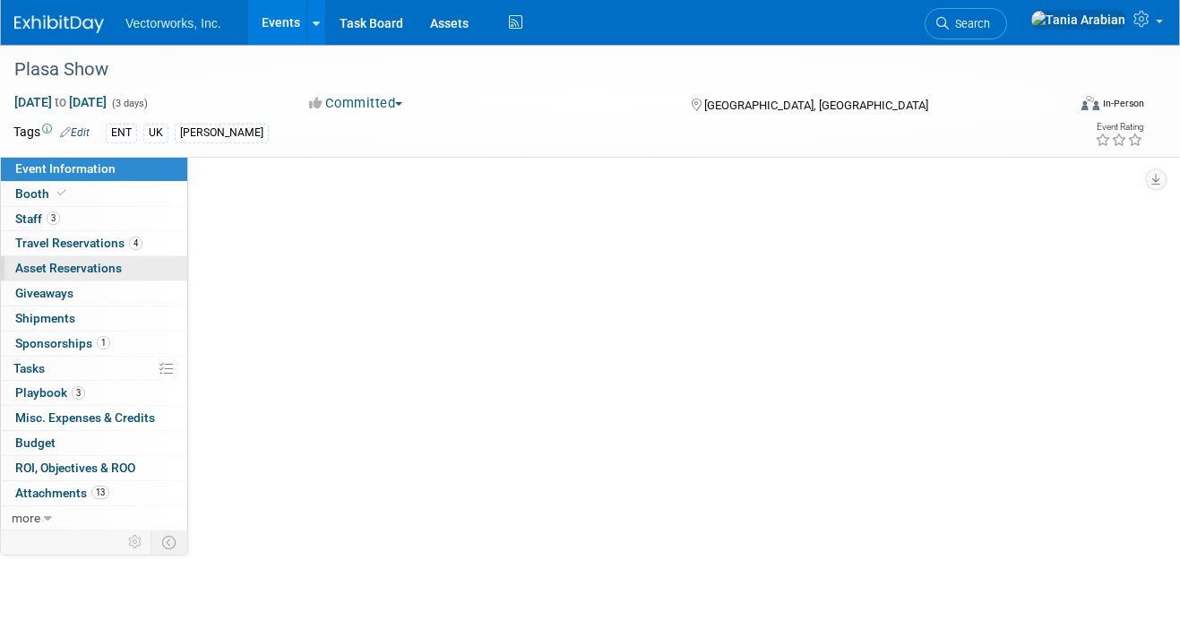
scroll to position [0, 0]
select select "[PERSON_NAME] Arabian"
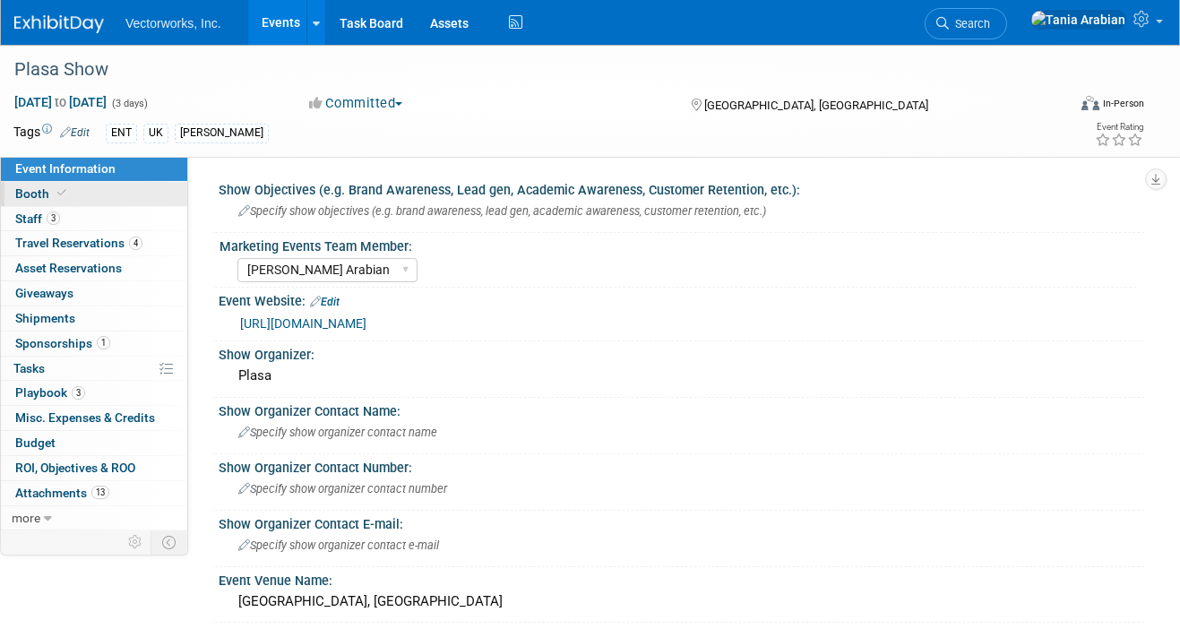
click at [120, 194] on link "Booth" at bounding box center [94, 194] width 186 height 24
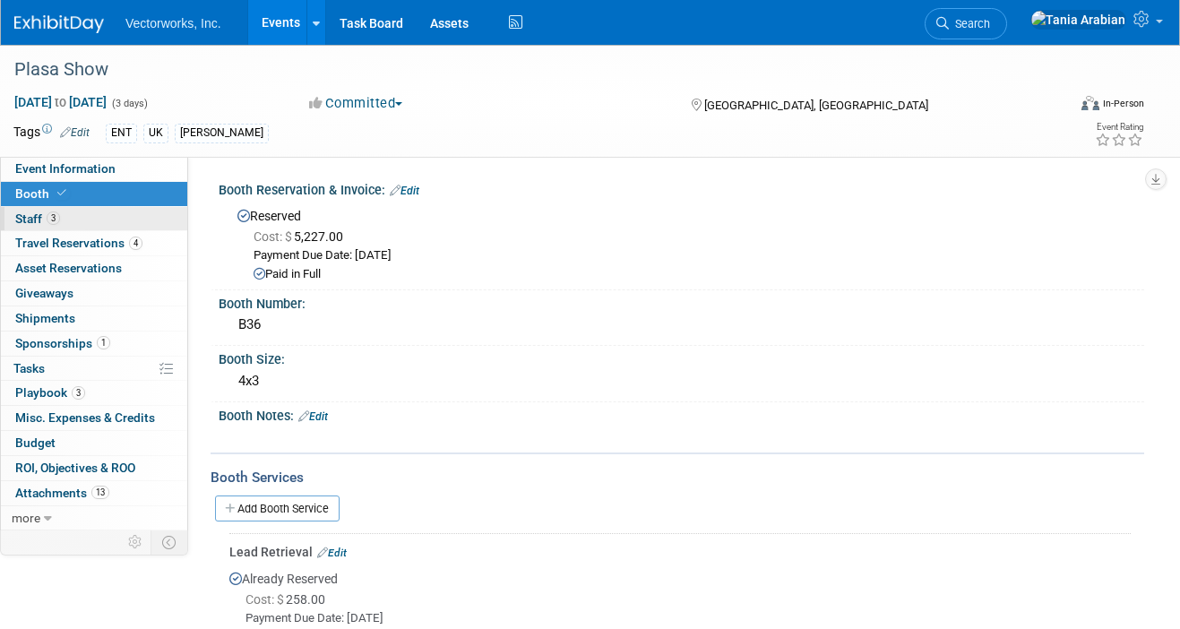
click at [22, 217] on span "Staff 3" at bounding box center [37, 219] width 45 height 14
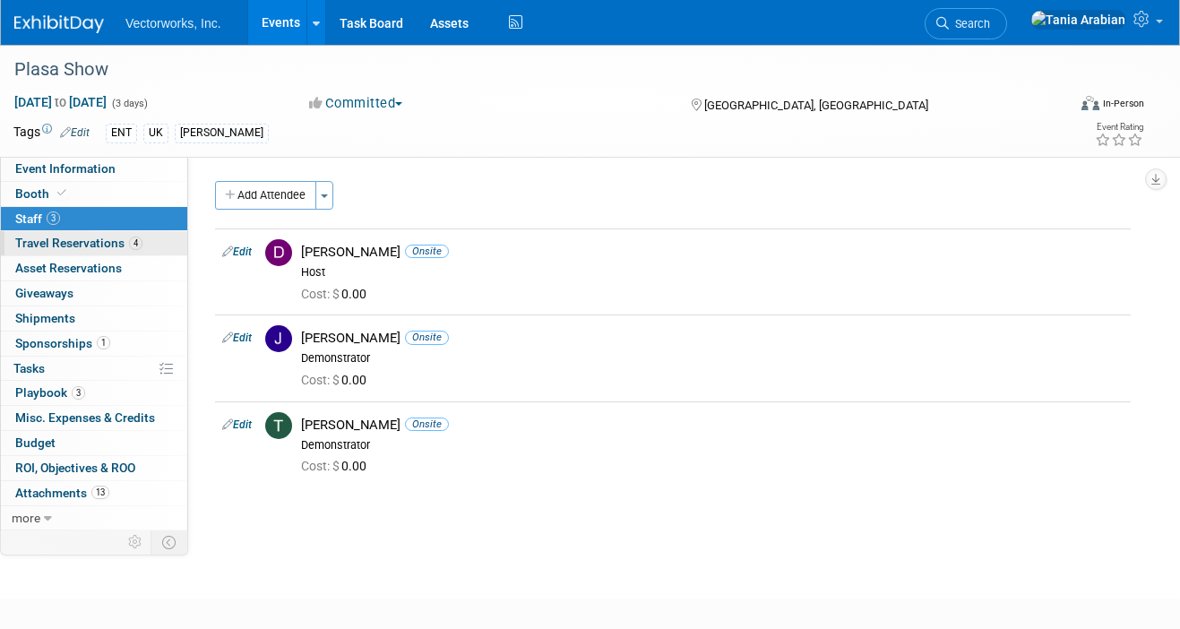
click at [70, 242] on span "Travel Reservations 4" at bounding box center [78, 243] width 127 height 14
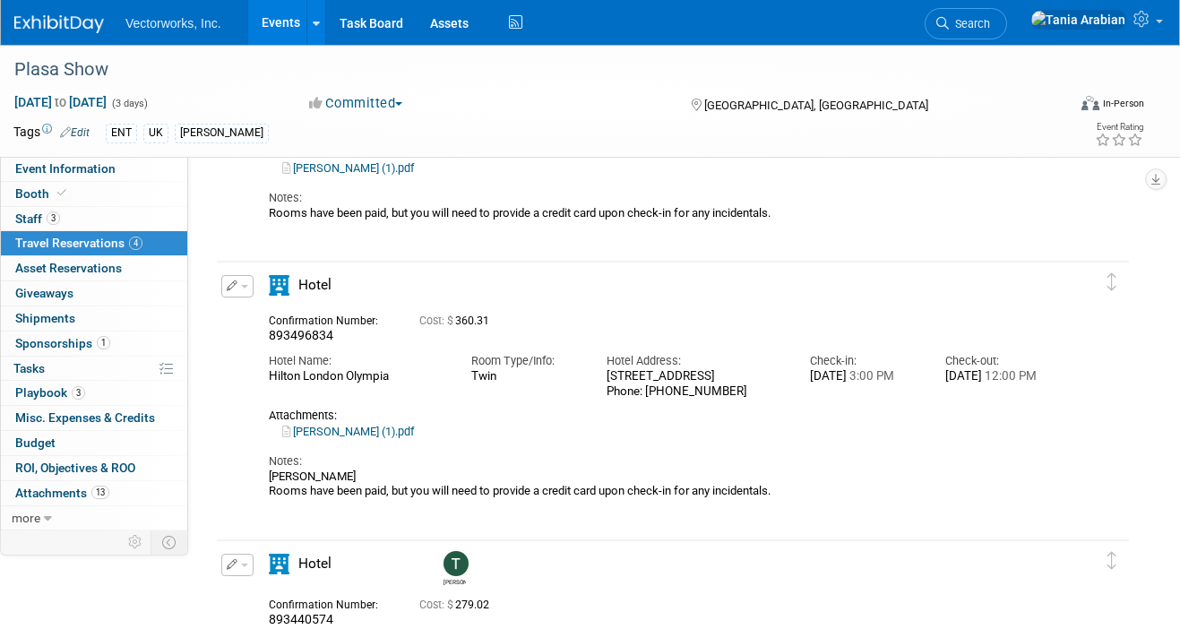
scroll to position [229, 0]
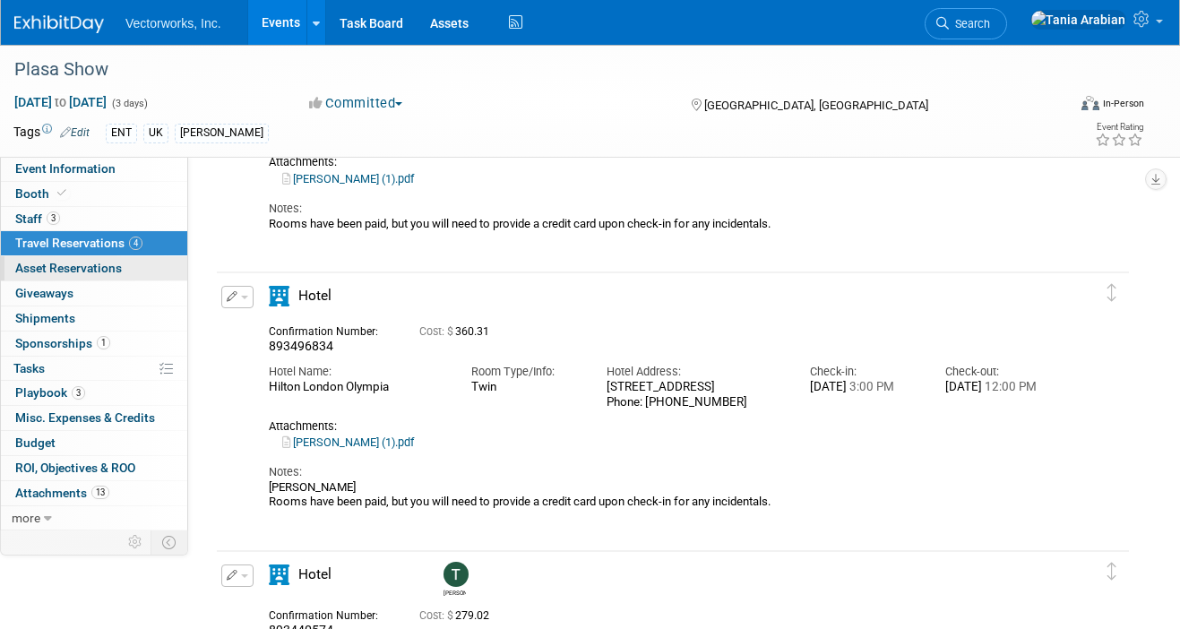
click at [117, 268] on span "Asset Reservations 0" at bounding box center [68, 268] width 107 height 14
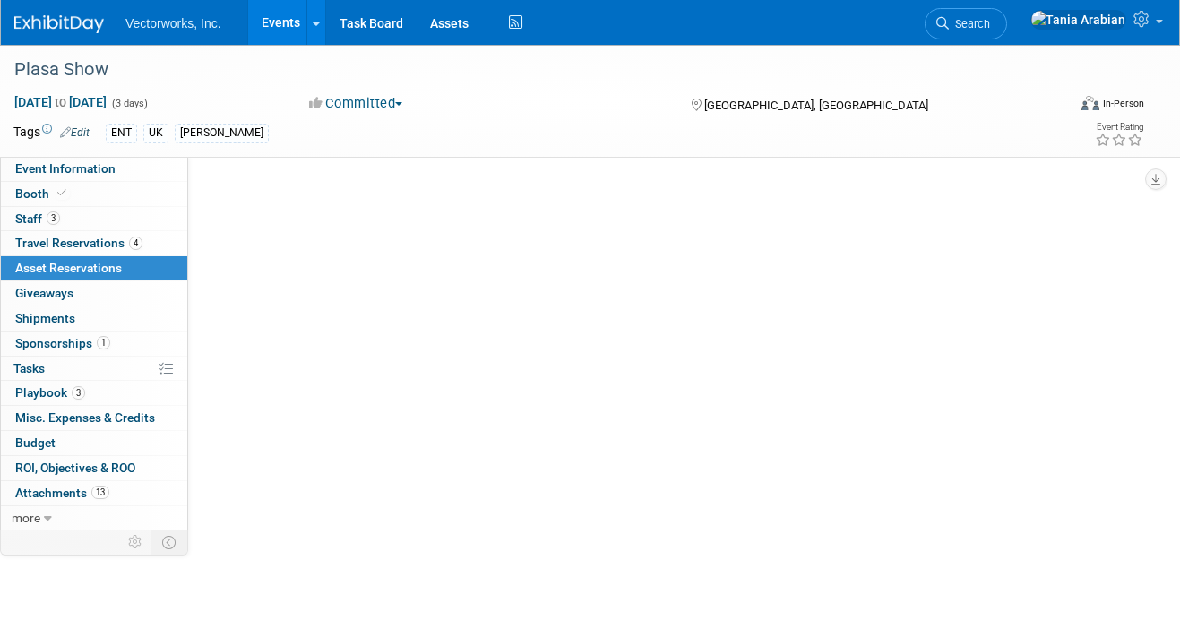
scroll to position [0, 0]
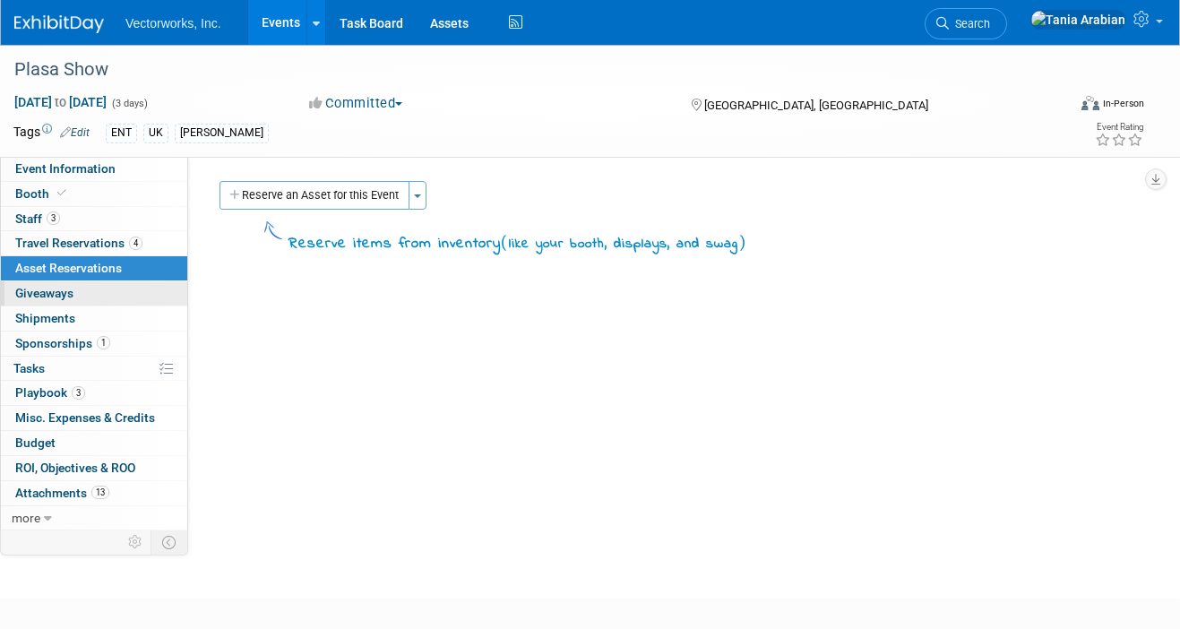
click at [78, 292] on link "0 Giveaways 0" at bounding box center [94, 293] width 186 height 24
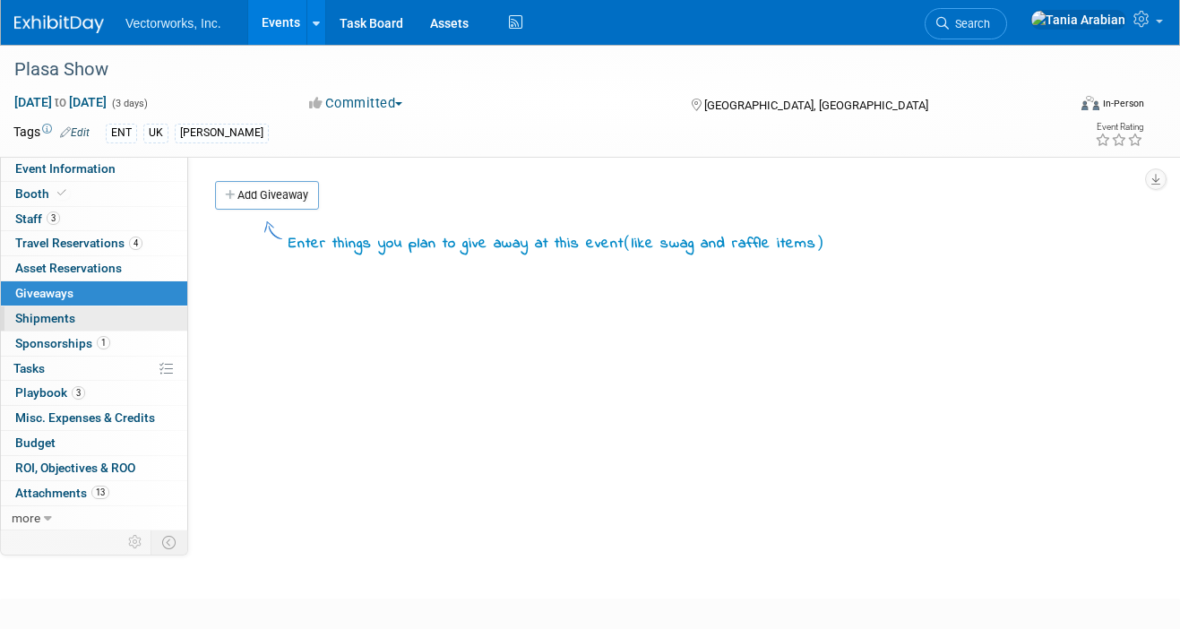
click at [65, 313] on span "Shipments 0" at bounding box center [45, 318] width 60 height 14
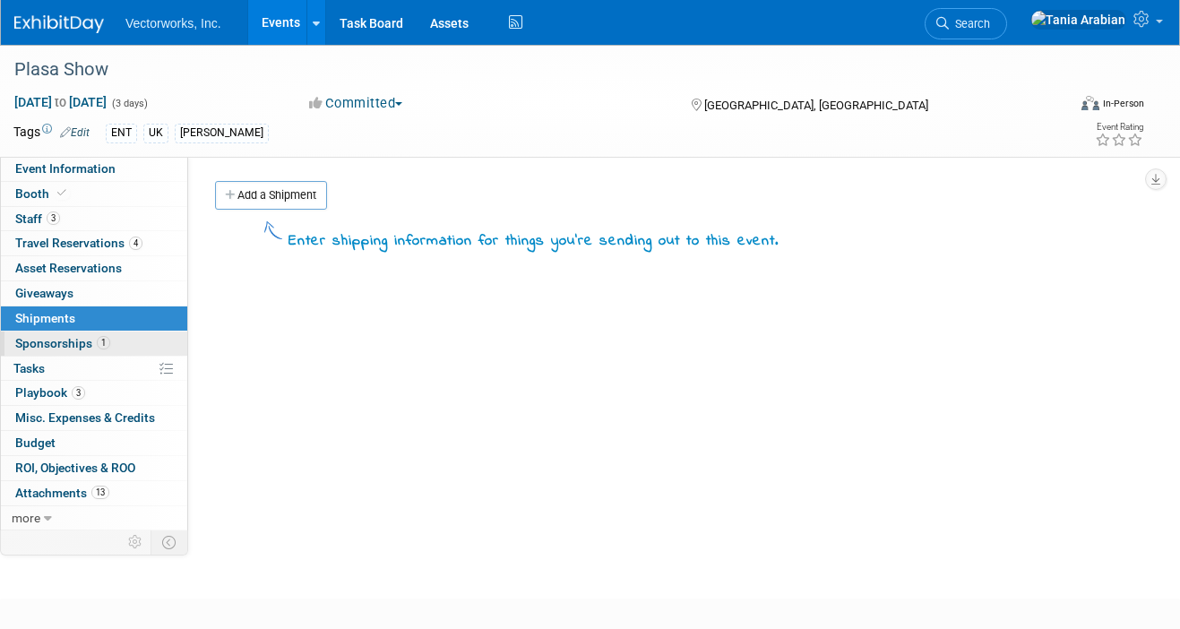
click at [58, 344] on span "Sponsorships 1" at bounding box center [62, 343] width 95 height 14
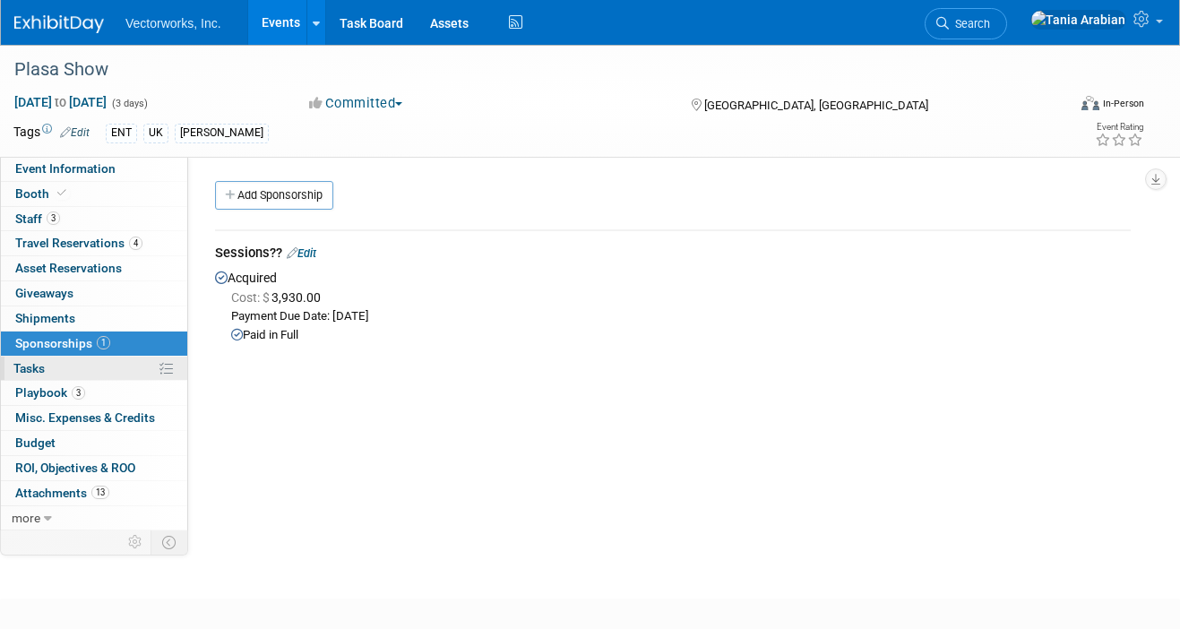
click at [56, 364] on link "0% Tasks 0%" at bounding box center [94, 369] width 186 height 24
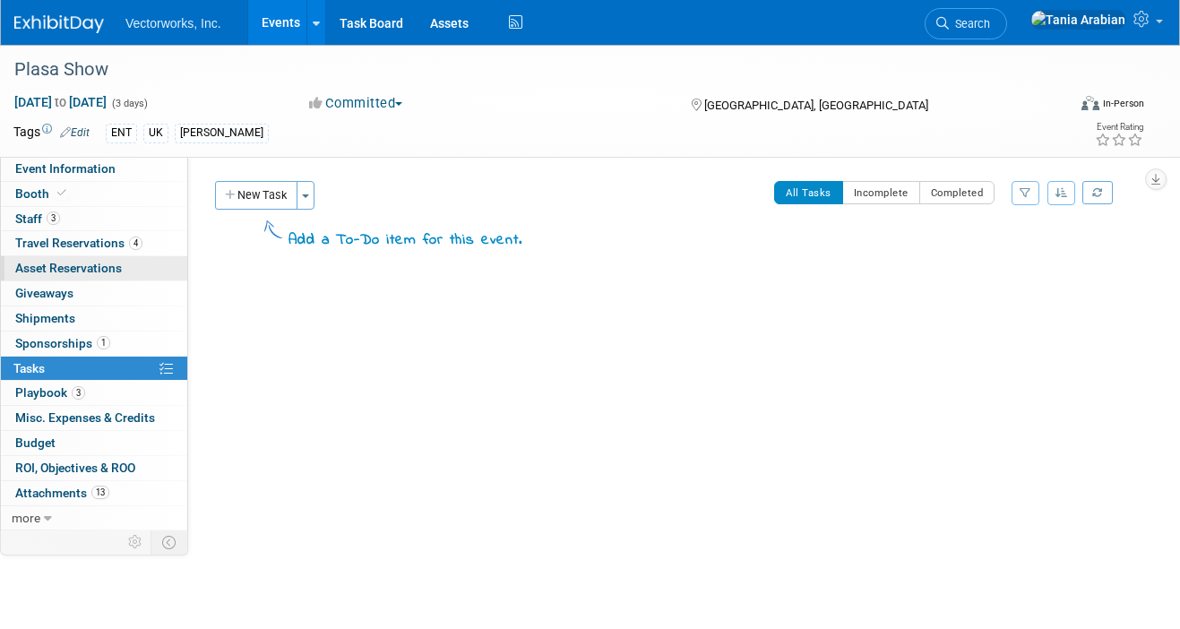
click at [45, 267] on span "Asset Reservations 0" at bounding box center [68, 268] width 107 height 14
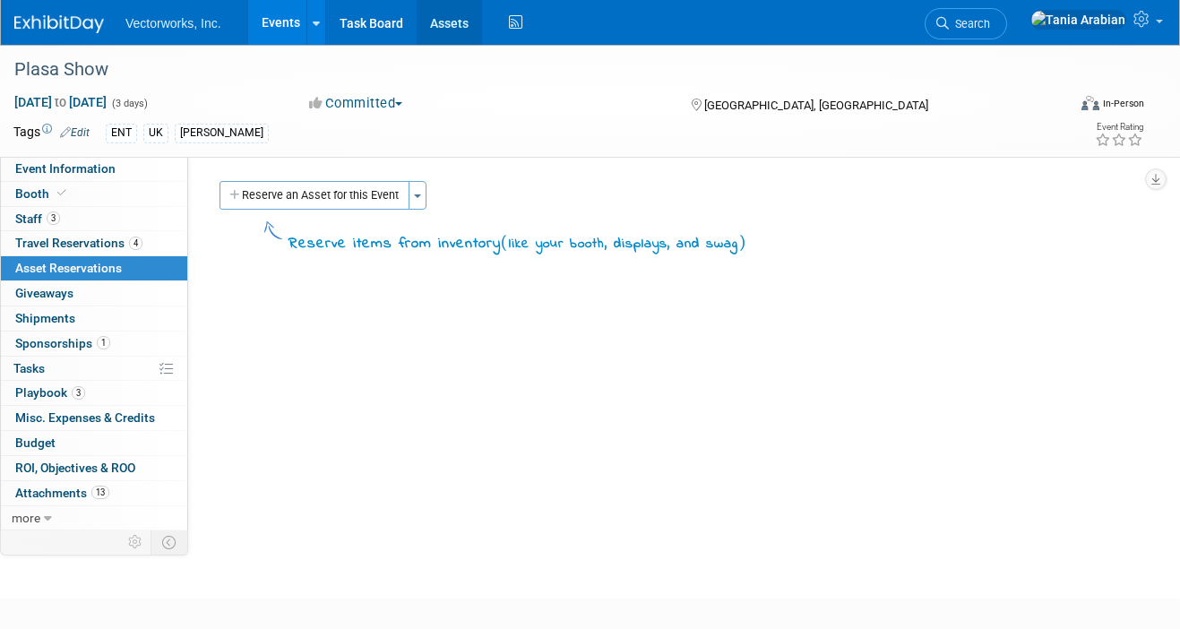
click at [451, 20] on link "Assets" at bounding box center [449, 22] width 65 height 45
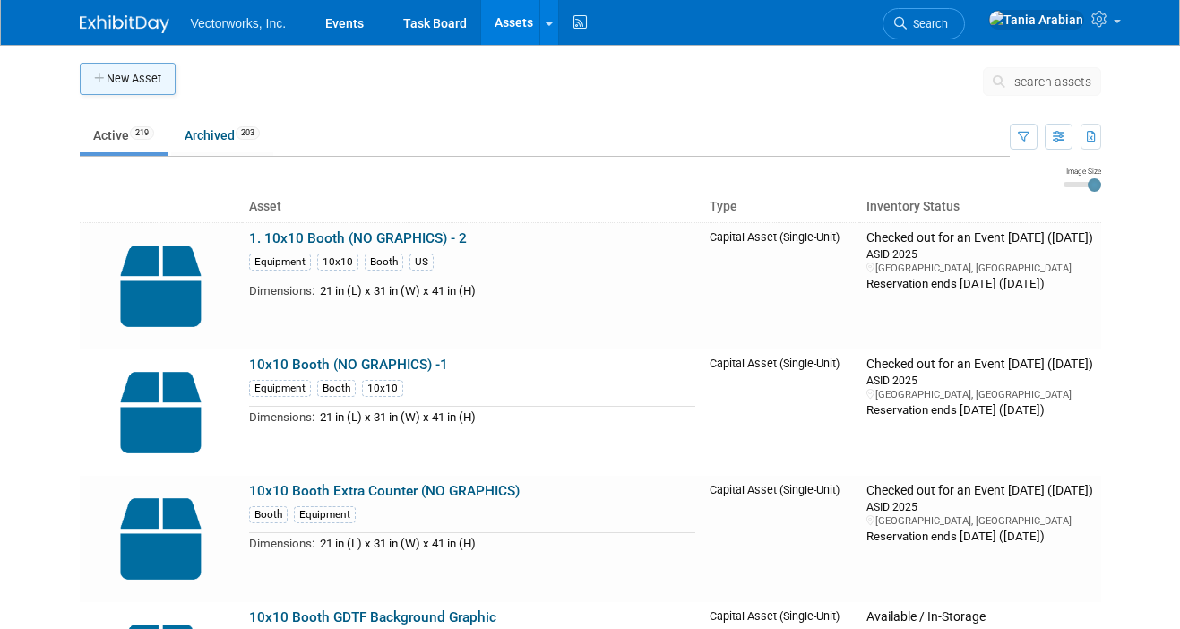
click at [131, 77] on button "New Asset" at bounding box center [128, 79] width 96 height 32
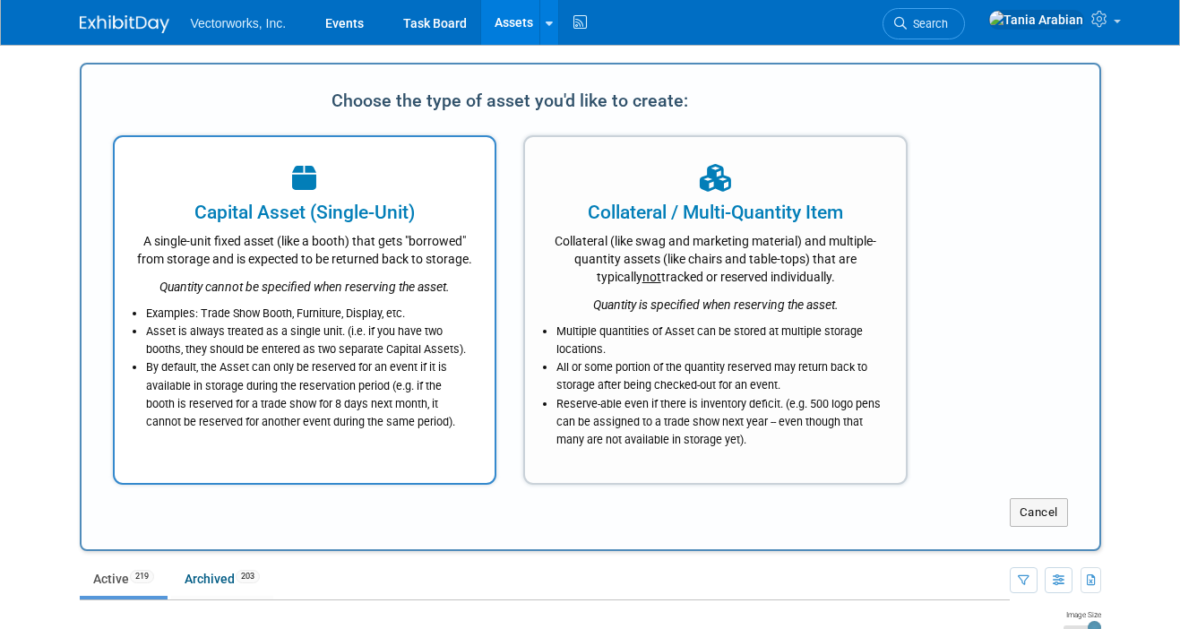
click at [341, 235] on div "A single-unit fixed asset (like a booth) that gets "borrowed" from storage and …" at bounding box center [305, 247] width 336 height 42
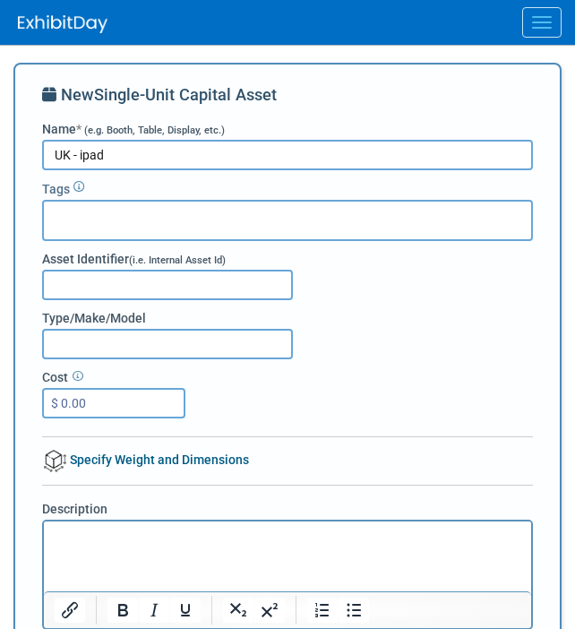
type input "UK - ipad"
click at [307, 204] on div at bounding box center [287, 220] width 491 height 41
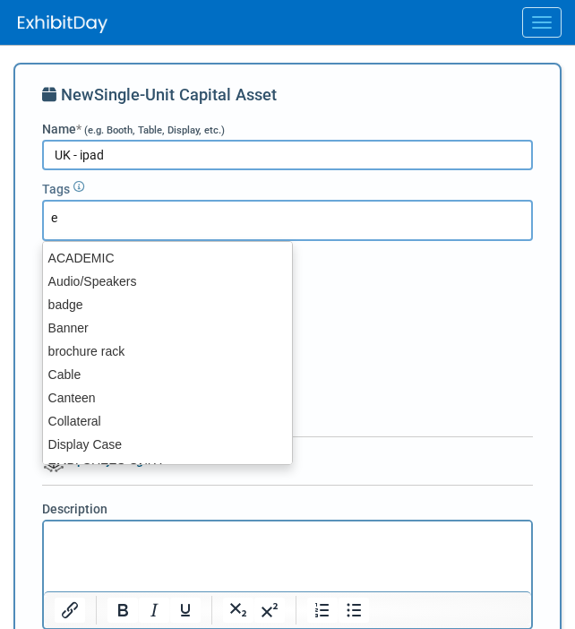
type input "eq"
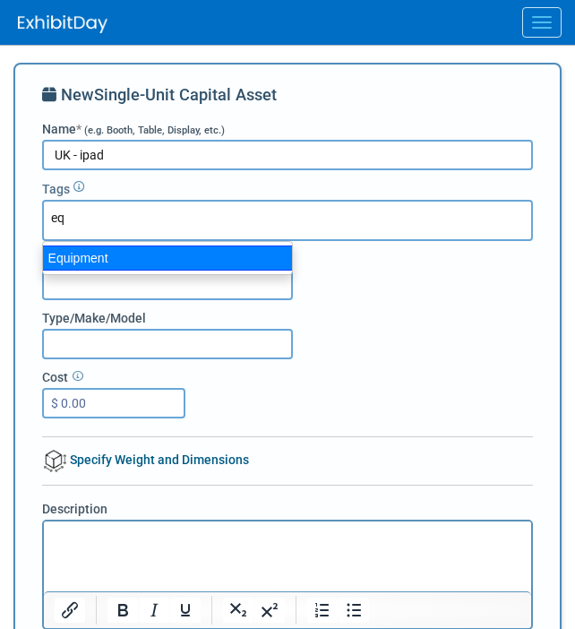
click at [160, 254] on div "Equipment" at bounding box center [167, 258] width 251 height 25
type input "Equipment"
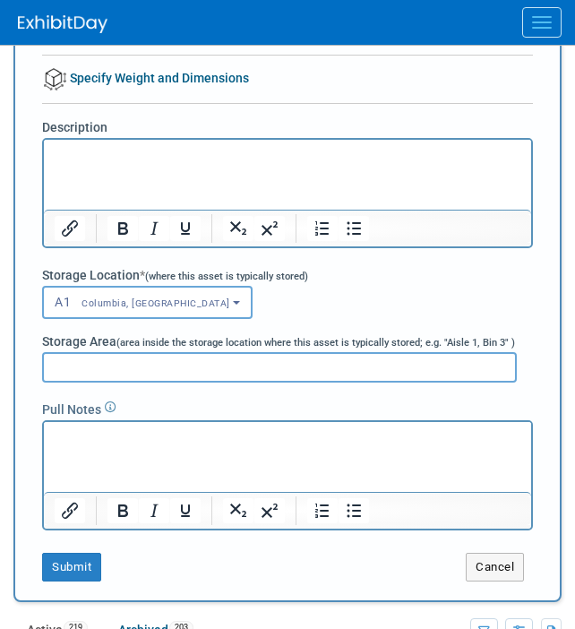
scroll to position [411, 0]
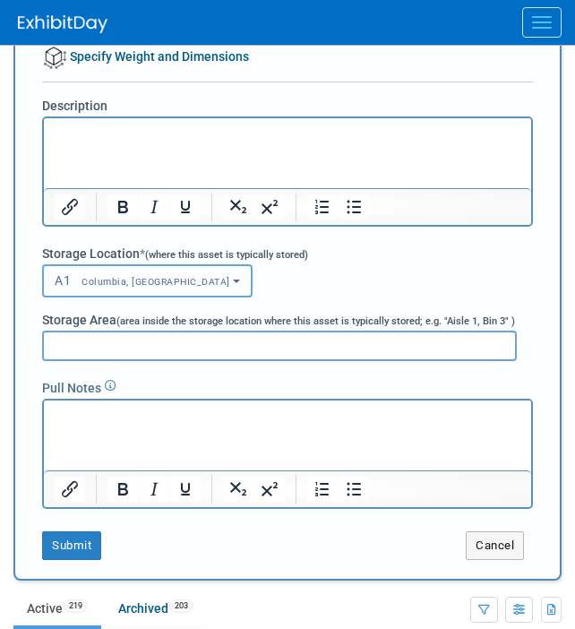
click at [233, 281] on b "button" at bounding box center [236, 282] width 7 height 4
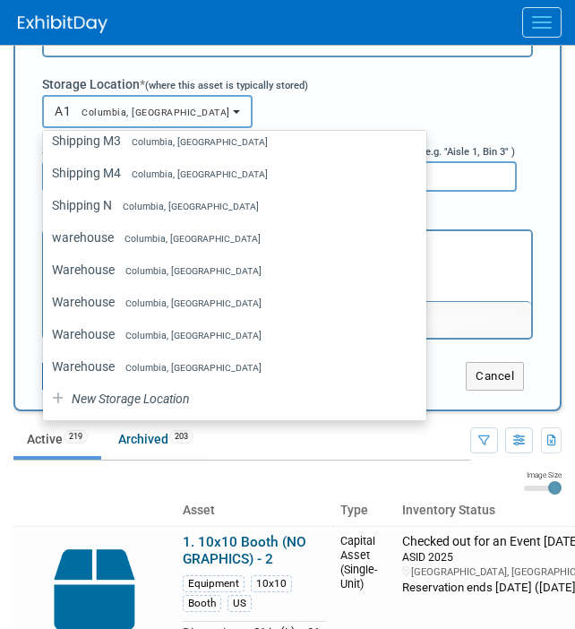
scroll to position [641, 0]
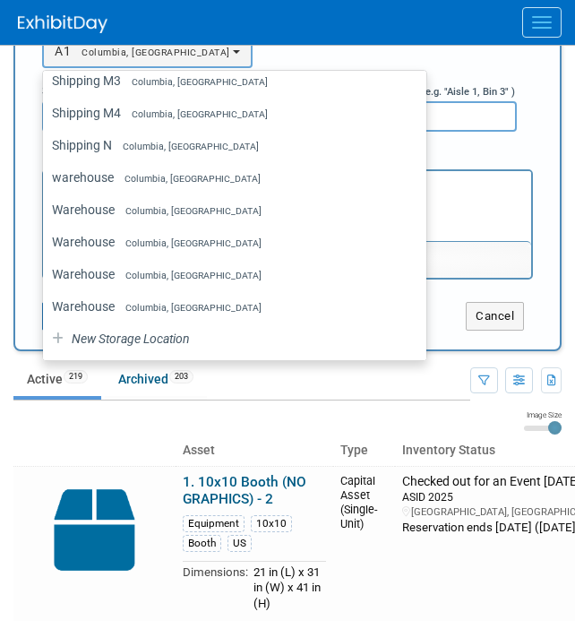
click at [101, 333] on span "New Storage Location" at bounding box center [129, 339] width 121 height 14
click at [46, 333] on input "New Storage Location" at bounding box center [40, 339] width 12 height 12
select select "0"
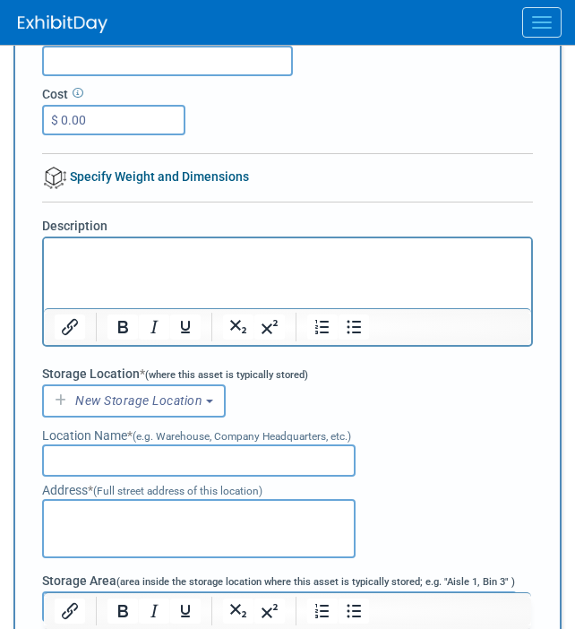
scroll to position [267, 0]
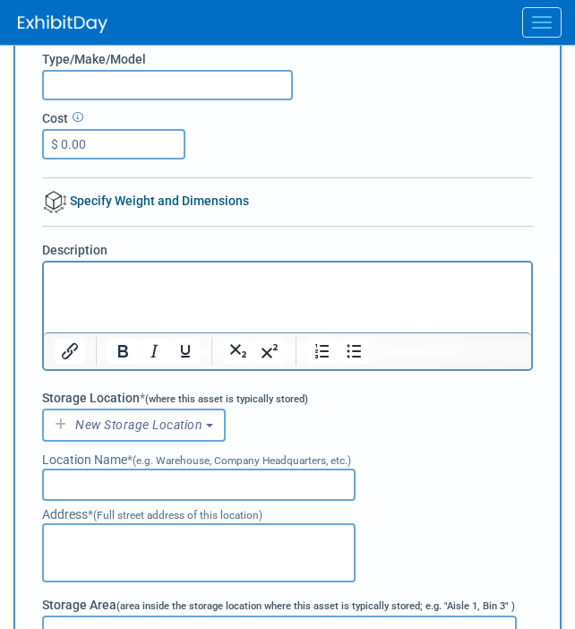
click at [142, 474] on input "text" at bounding box center [199, 485] width 314 height 32
type input "UK Office"
click at [344, 429] on div "A1<span style="font-size: 0.75em; padding-left: 12px;" > Columbia, MD</span> A1…" at bounding box center [287, 425] width 491 height 33
click at [146, 569] on textarea at bounding box center [199, 552] width 314 height 59
paste textarea "01635580318"
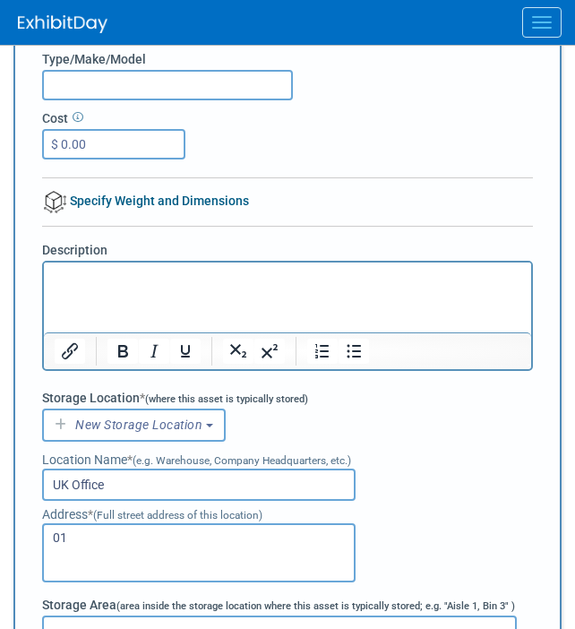
type textarea "0"
paste textarea "St Peter's House, Oxford Square, Oxford Street, Newbury, Berkshire RG14 1JQ"
type textarea "St Peter's House, Oxford Square, Oxford Street, Newbury, Berkshire RG14 1JQ"
click at [382, 451] on div "Location Name * (e.g. Warehouse, Company Headquarters, etc.)" at bounding box center [287, 460] width 491 height 18
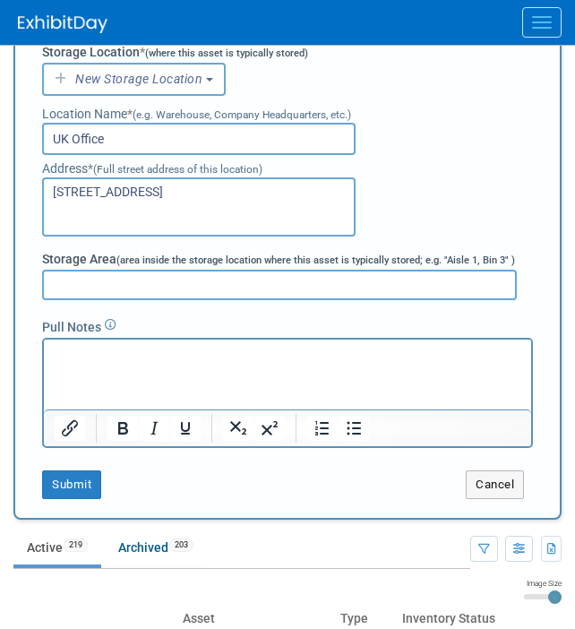
scroll to position [615, 0]
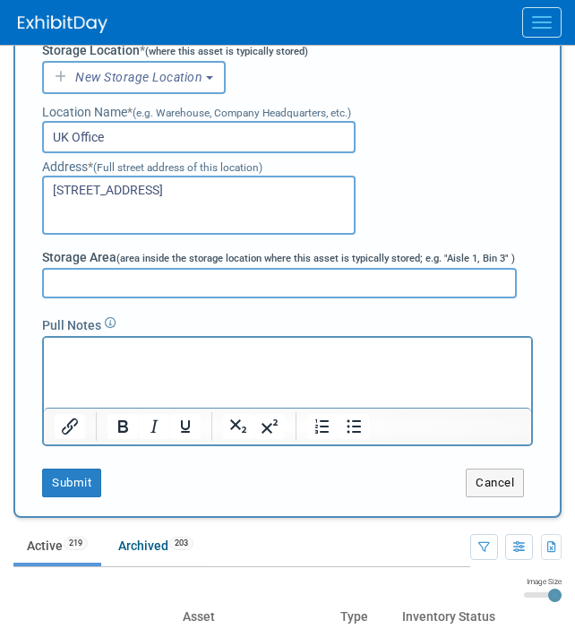
click at [249, 297] on input "Storage Area (area inside the storage location where this asset is typically st…" at bounding box center [279, 283] width 475 height 30
click at [250, 308] on div "Pull Notes" at bounding box center [288, 372] width 518 height 148
click at [82, 480] on button "Submit" at bounding box center [71, 483] width 59 height 29
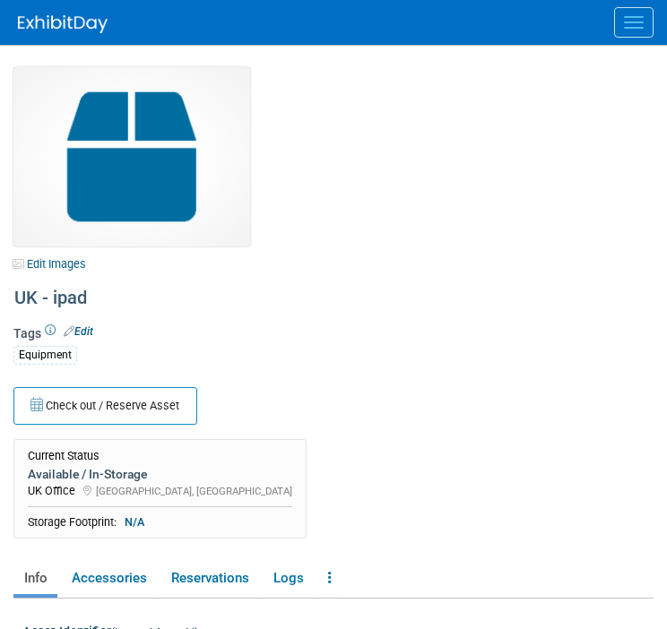
click at [118, 155] on img at bounding box center [131, 156] width 237 height 179
click at [67, 265] on link "Edit Images" at bounding box center [53, 264] width 80 height 22
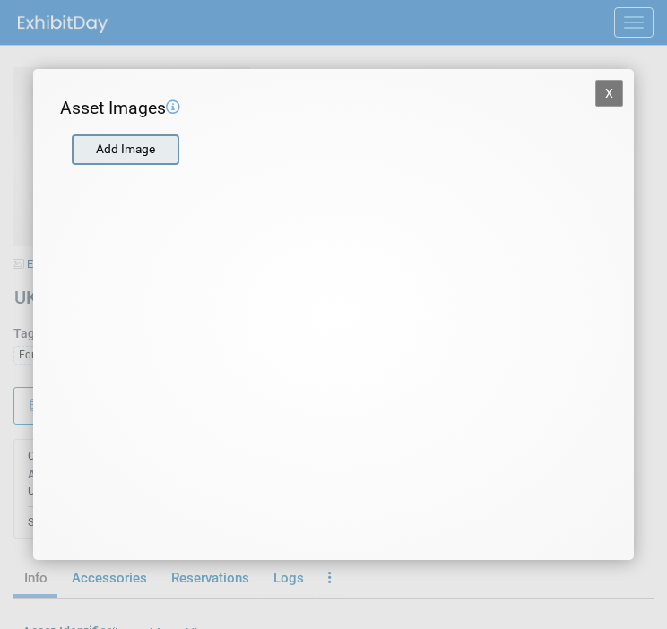
click at [156, 160] on input "file" at bounding box center [70, 149] width 213 height 27
type input "C:\fakepath\ipad-card-40-ipad-202410.jpeg"
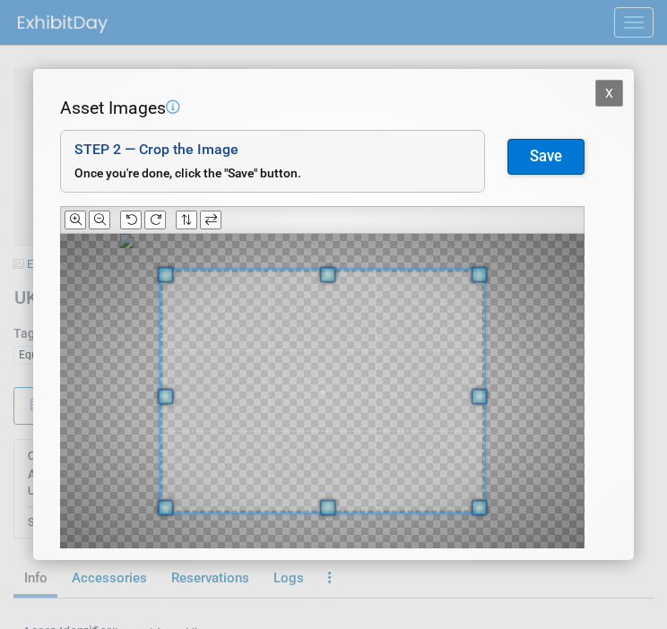
click at [554, 161] on button "Save" at bounding box center [545, 157] width 77 height 36
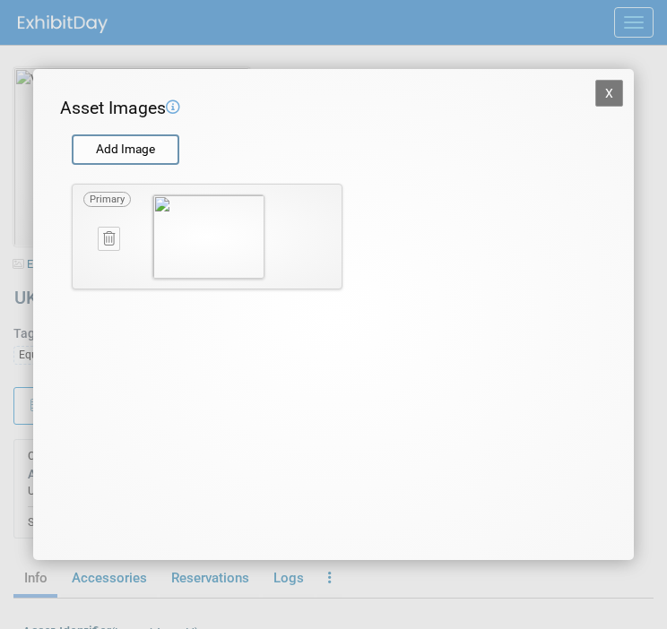
click at [575, 87] on button "X" at bounding box center [609, 93] width 29 height 27
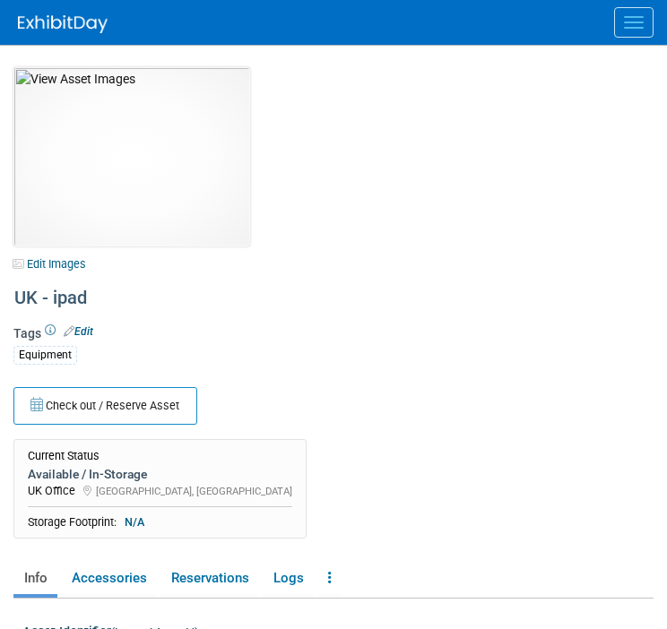
click at [575, 30] on button "Menu" at bounding box center [633, 22] width 39 height 30
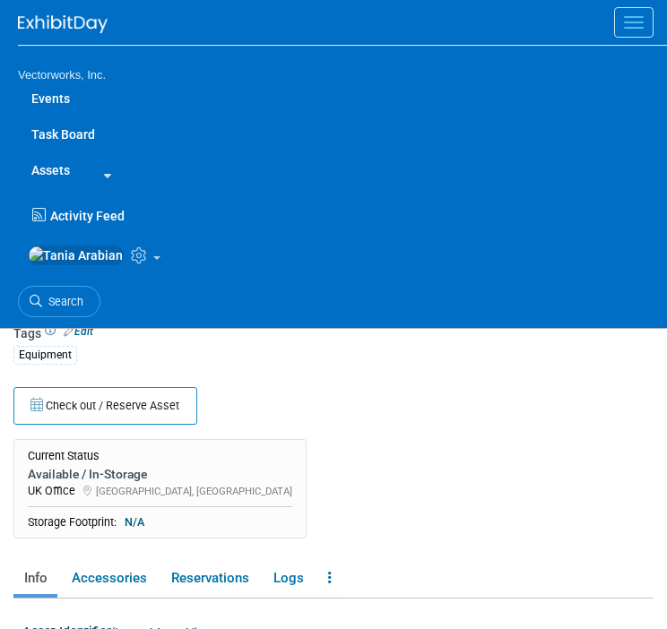
click at [78, 176] on link "Assets" at bounding box center [50, 170] width 65 height 36
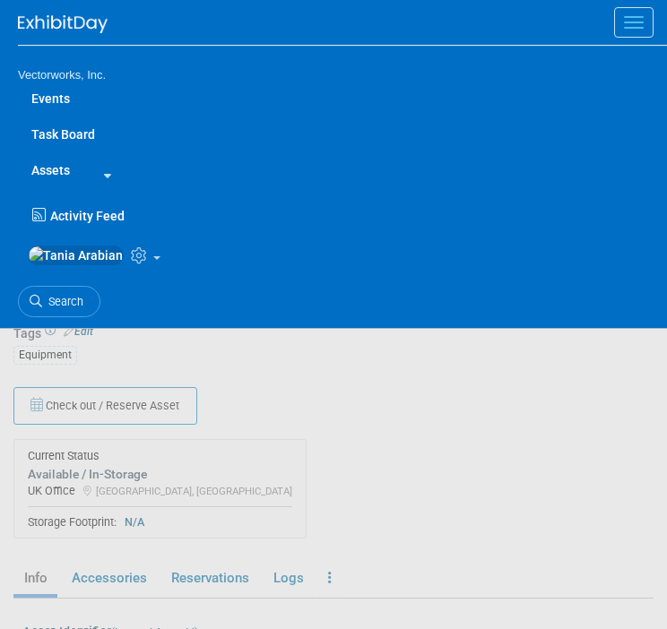
click at [55, 168] on link "Assets" at bounding box center [50, 170] width 65 height 36
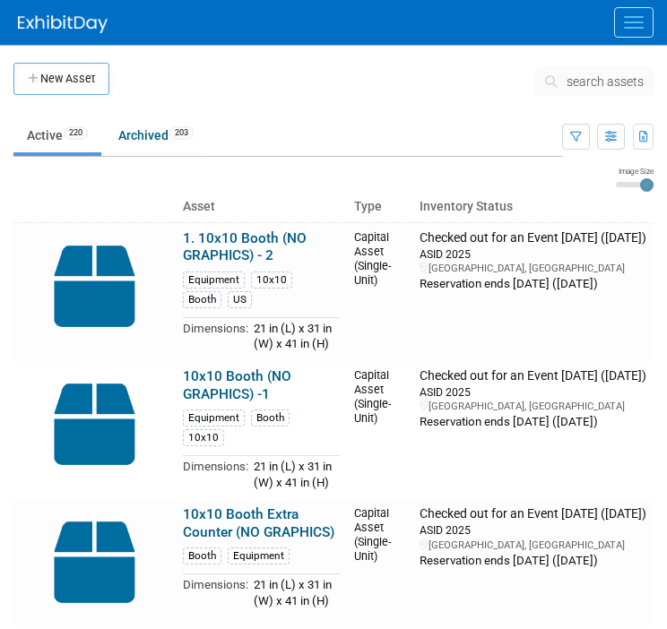
click at [85, 75] on button "New Asset" at bounding box center [61, 79] width 96 height 32
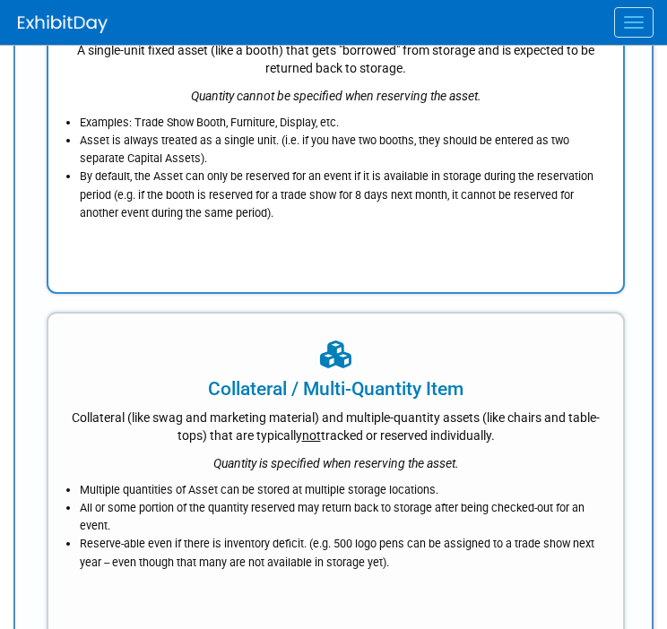
scroll to position [272, 0]
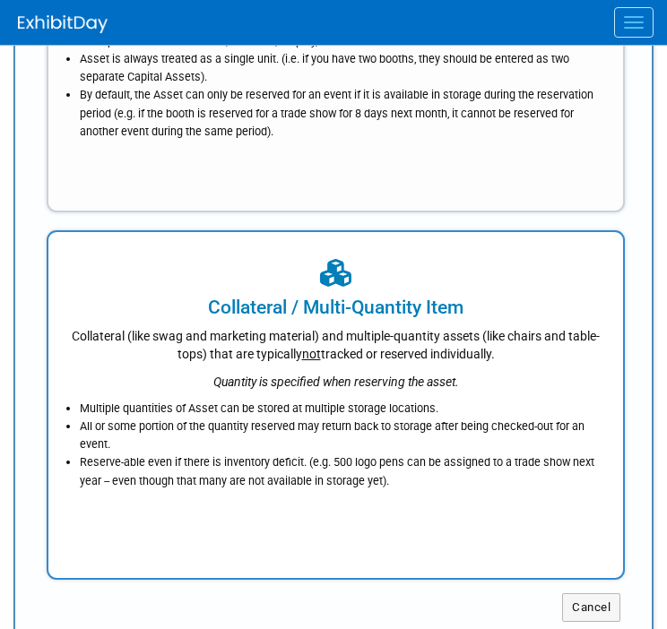
click at [298, 334] on div "Collateral (like swag and marketing material) and multiple-quantity assets (lik…" at bounding box center [336, 342] width 530 height 42
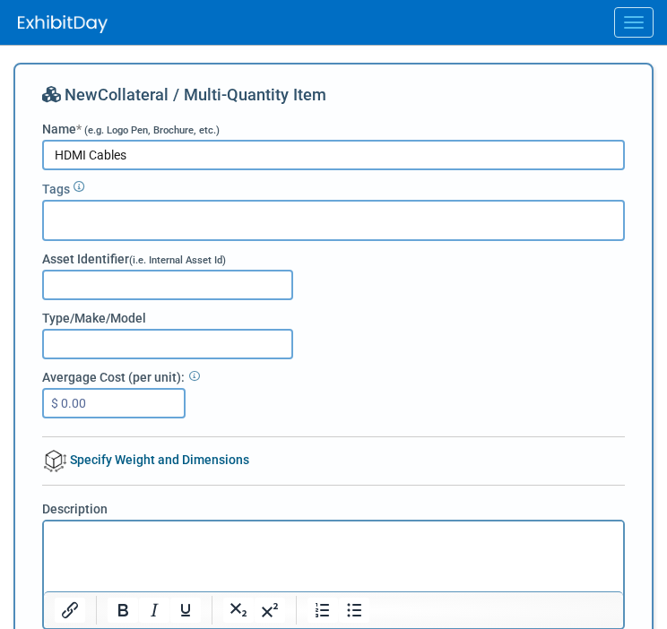
type input "HDMI Cables"
click at [126, 231] on div at bounding box center [333, 220] width 583 height 41
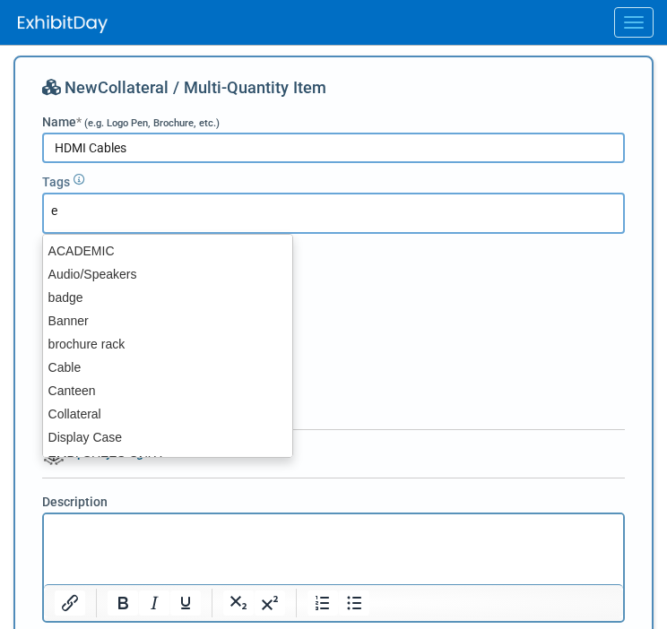
type input "eq"
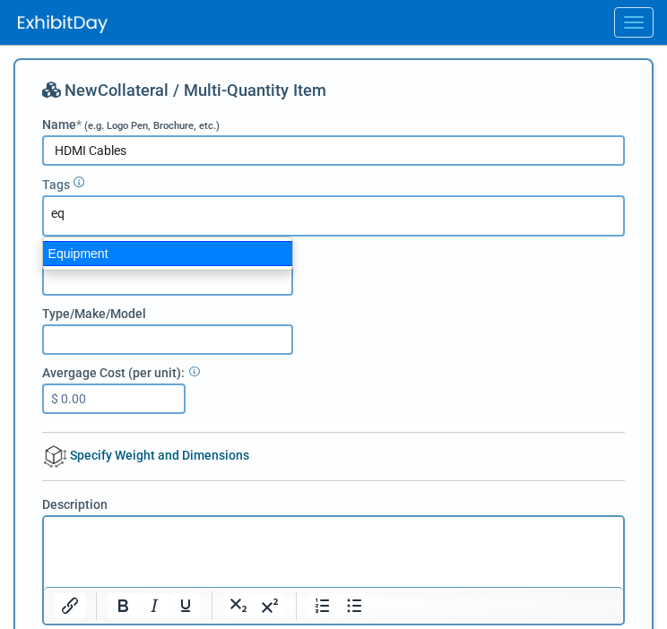
click at [119, 247] on div "Equipment" at bounding box center [167, 253] width 251 height 25
type input "Equipment"
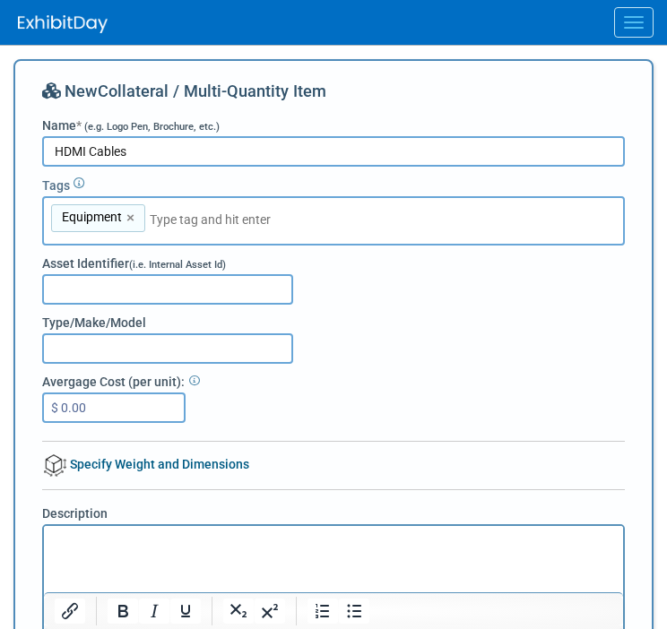
click at [51, 148] on input "HDMI Cables" at bounding box center [333, 151] width 583 height 30
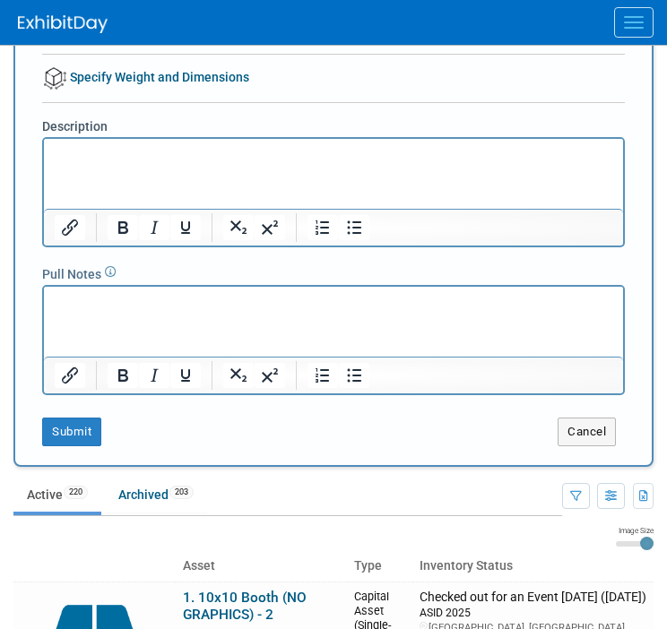
scroll to position [476, 0]
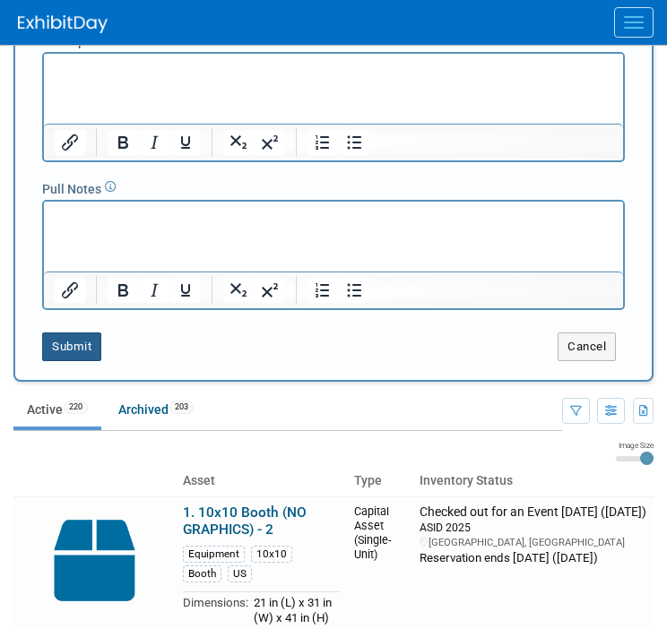
type input "UK - HDMI Cables"
click at [98, 345] on button "Submit" at bounding box center [71, 347] width 59 height 29
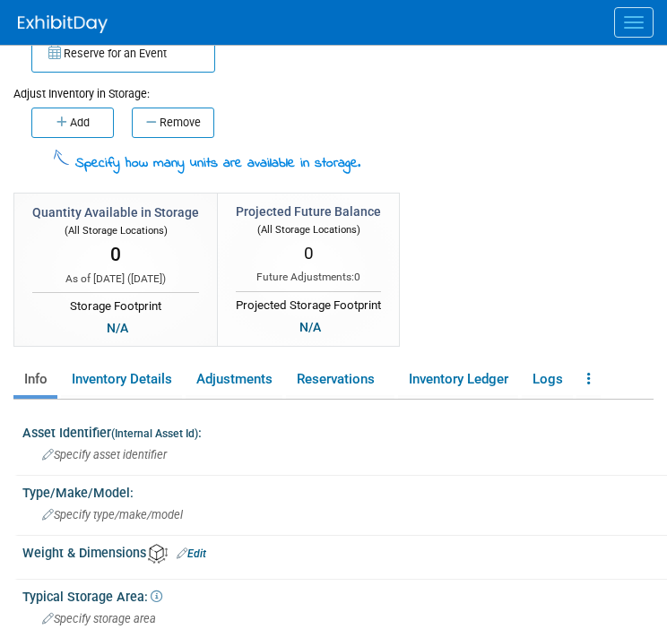
scroll to position [389, 0]
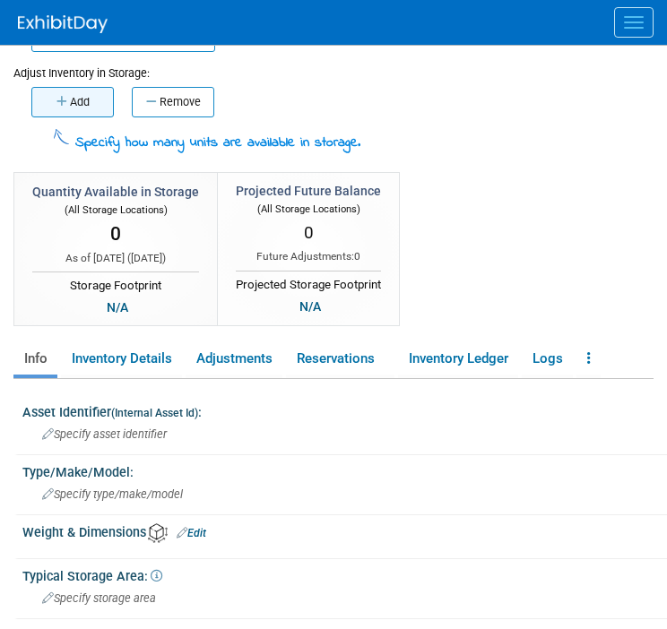
click at [82, 108] on button "Add" at bounding box center [72, 102] width 82 height 30
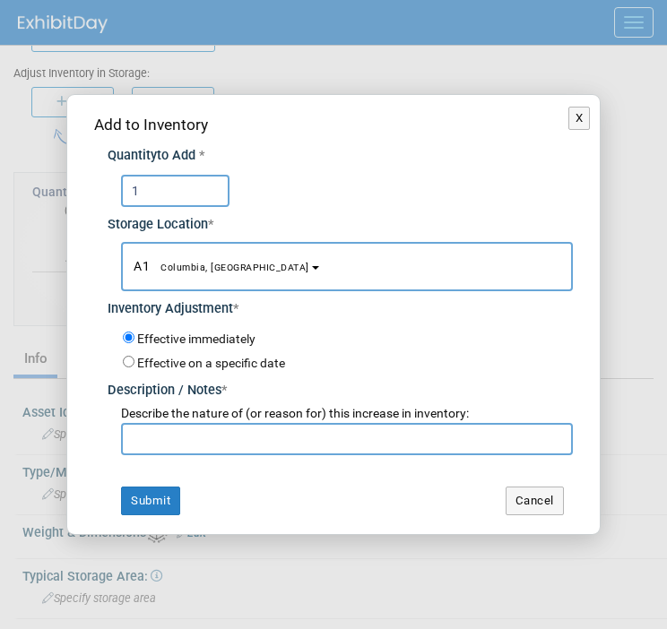
type input "1"
click at [402, 259] on button "A1 Columbia, [GEOGRAPHIC_DATA]" at bounding box center [346, 266] width 451 height 49
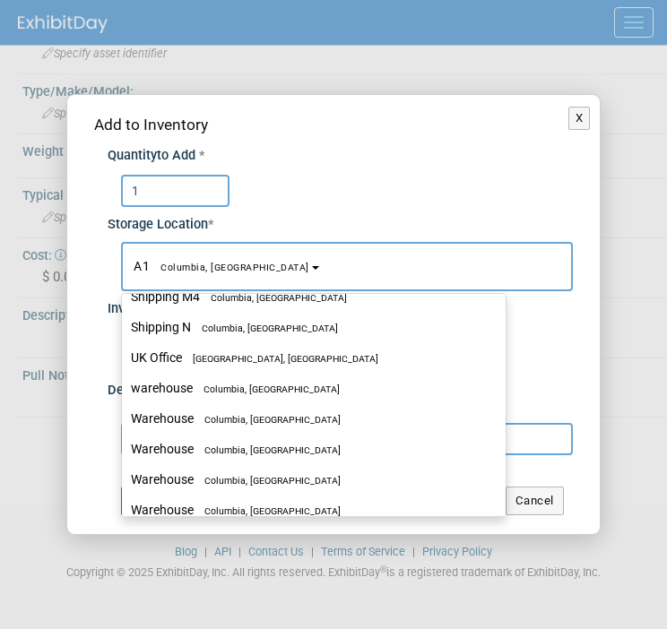
scroll to position [1810, 0]
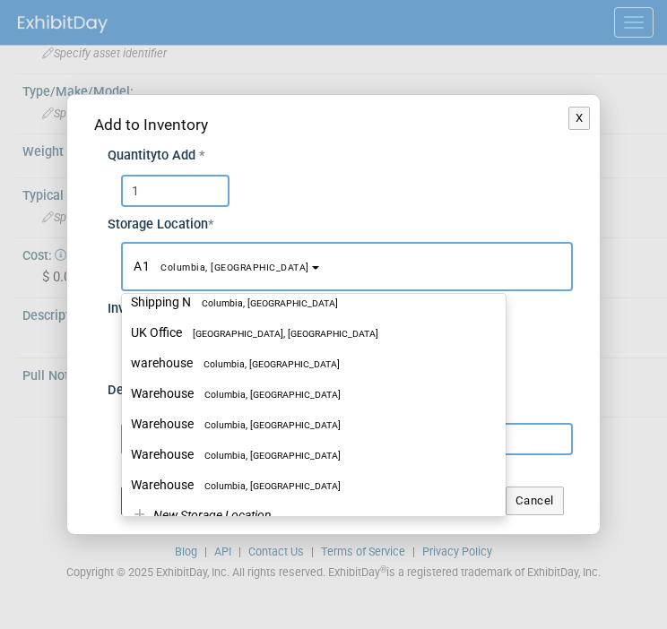
click at [271, 329] on span "[GEOGRAPHIC_DATA], [GEOGRAPHIC_DATA]" at bounding box center [280, 334] width 196 height 12
click at [125, 329] on input "UK Office [GEOGRAPHIC_DATA], [GEOGRAPHIC_DATA]" at bounding box center [119, 333] width 12 height 12
select select "11224114"
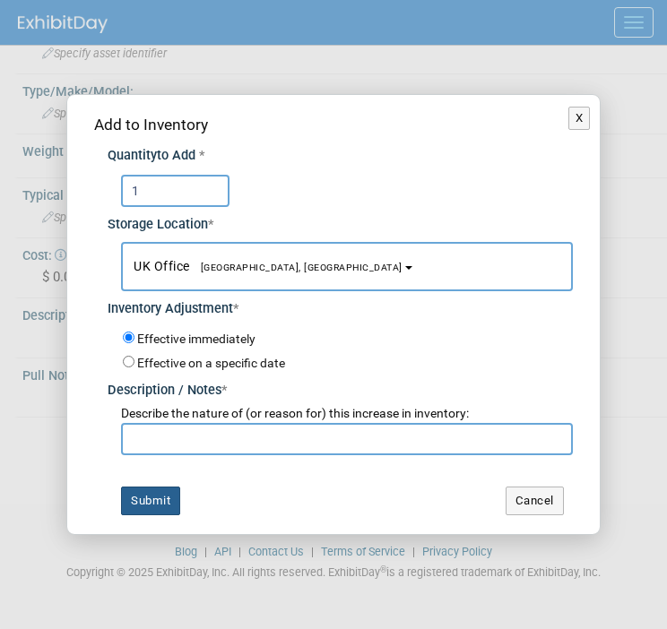
click at [144, 501] on button "Submit" at bounding box center [150, 501] width 59 height 29
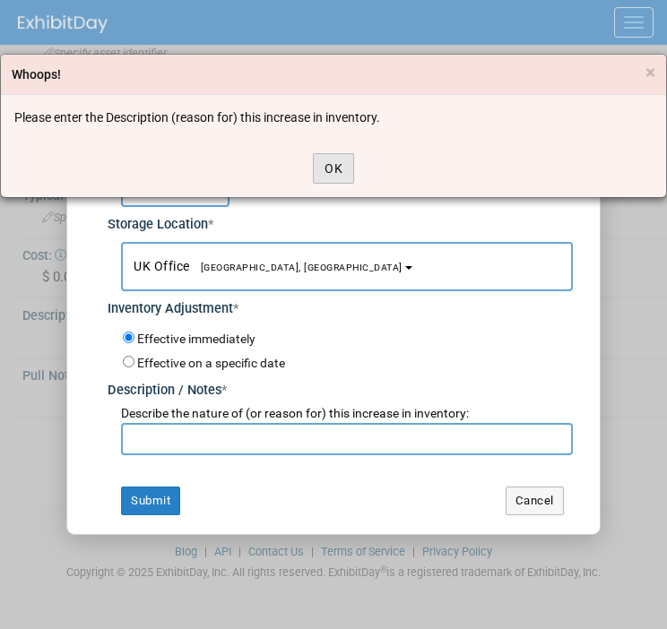
click at [327, 166] on button "OK" at bounding box center [333, 168] width 41 height 30
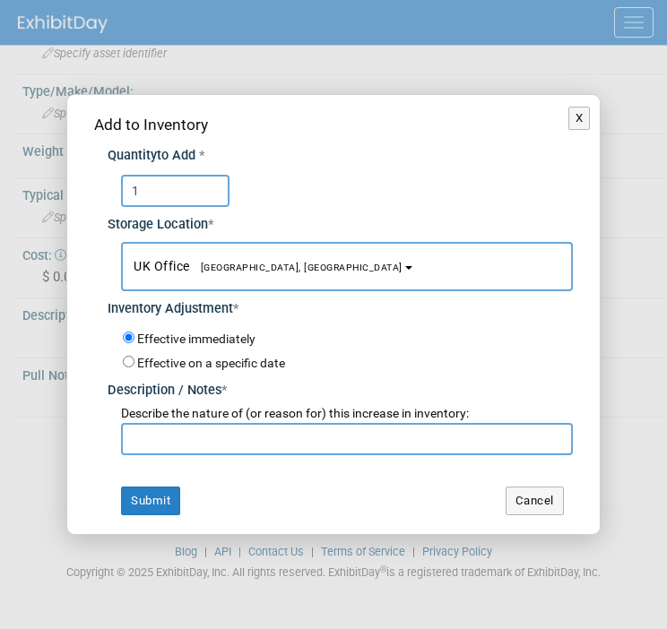
click at [151, 437] on input "text" at bounding box center [346, 439] width 451 height 32
type input "Initial add"
click at [144, 505] on button "Submit" at bounding box center [150, 501] width 59 height 29
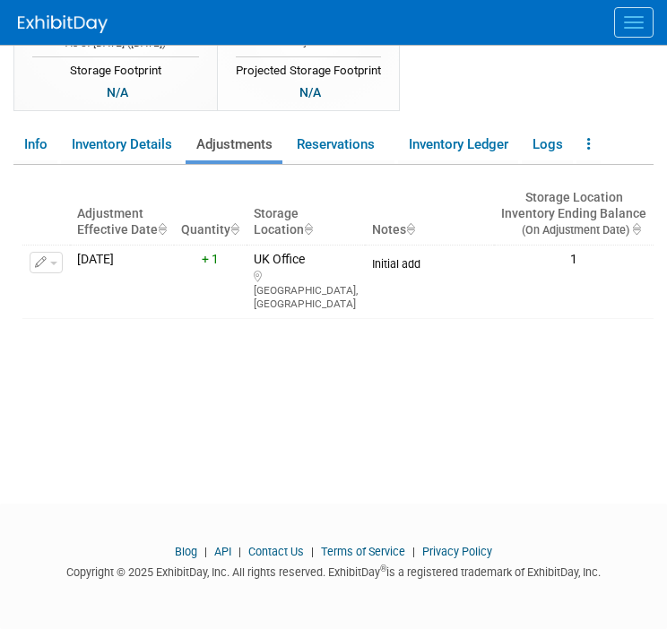
scroll to position [564, 0]
